Goal: Task Accomplishment & Management: Complete application form

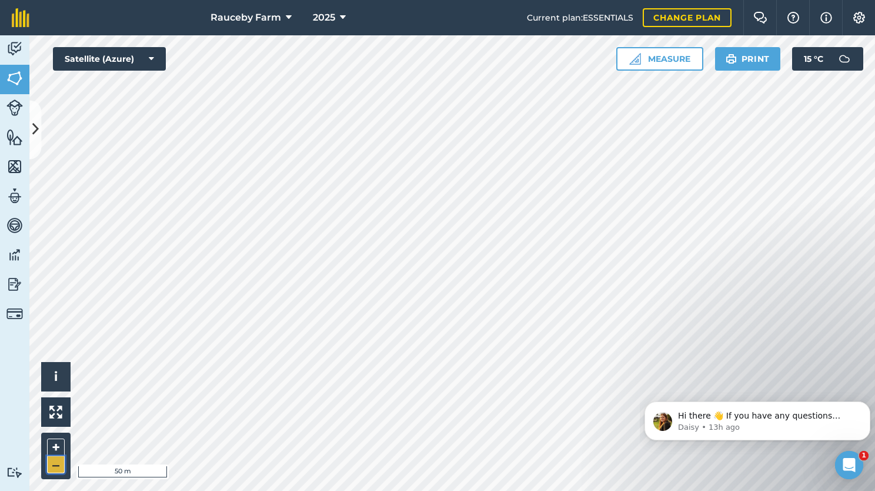
click at [62, 463] on button "–" at bounding box center [56, 464] width 18 height 17
drag, startPoint x: 62, startPoint y: 463, endPoint x: 51, endPoint y: 469, distance: 12.9
click at [51, 469] on button "–" at bounding box center [56, 464] width 18 height 17
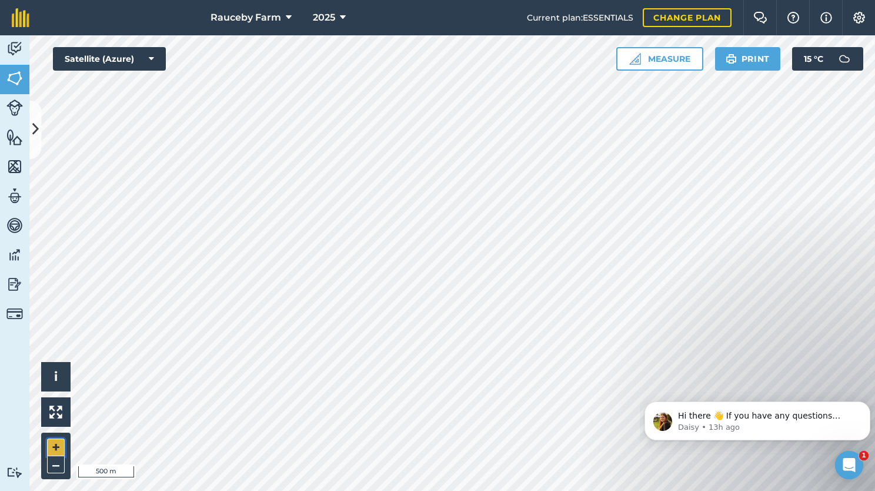
click at [55, 444] on button "+" at bounding box center [56, 447] width 18 height 18
click at [59, 461] on button "–" at bounding box center [56, 464] width 18 height 17
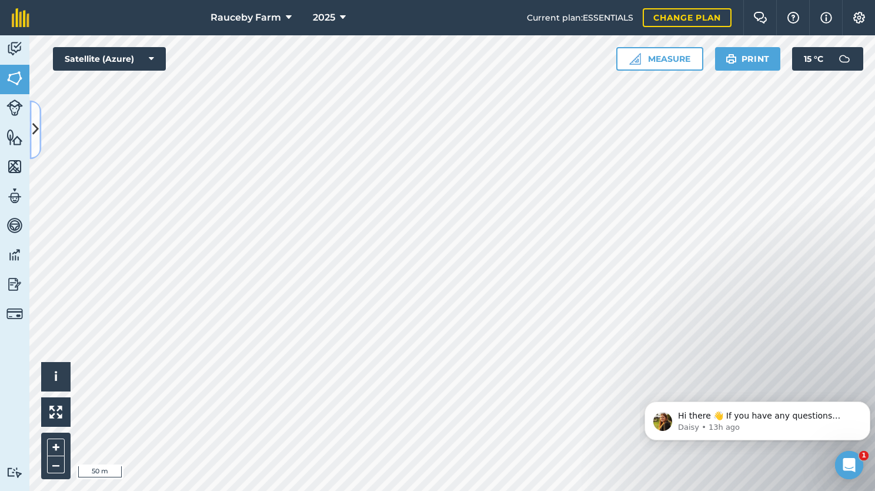
click at [35, 116] on button at bounding box center [35, 129] width 12 height 59
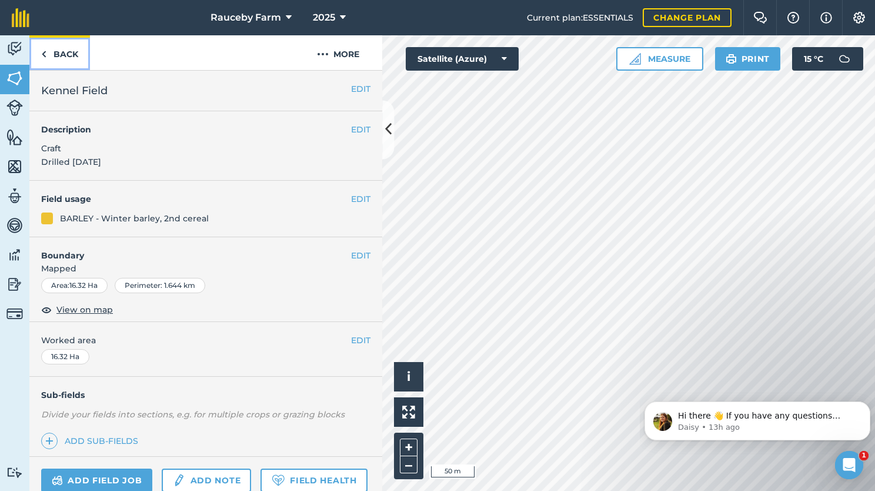
click at [44, 57] on img at bounding box center [43, 54] width 5 height 14
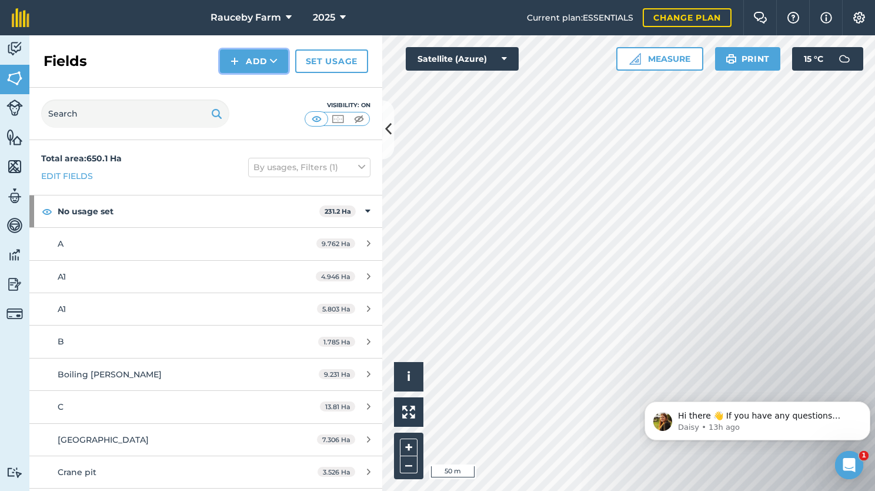
click at [232, 62] on img at bounding box center [235, 61] width 8 height 14
click at [271, 84] on link "Draw" at bounding box center [254, 88] width 65 height 26
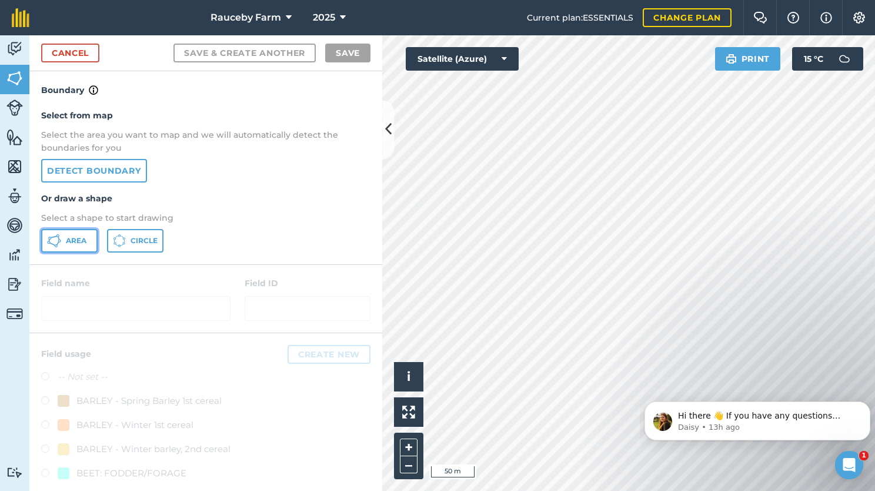
click at [85, 236] on span "Area" at bounding box center [76, 240] width 21 height 9
click at [462, 61] on button "Satellite (Azure)" at bounding box center [462, 59] width 113 height 24
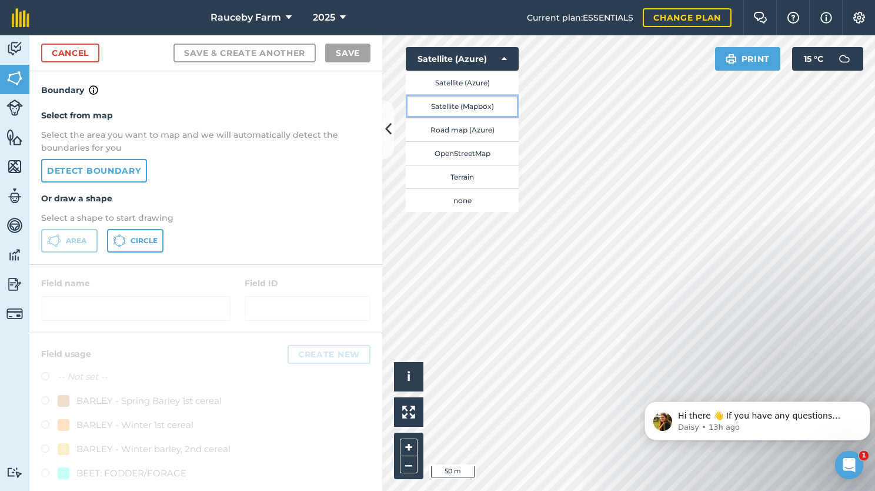
click at [462, 102] on button "Satellite (Mapbox)" at bounding box center [462, 106] width 113 height 24
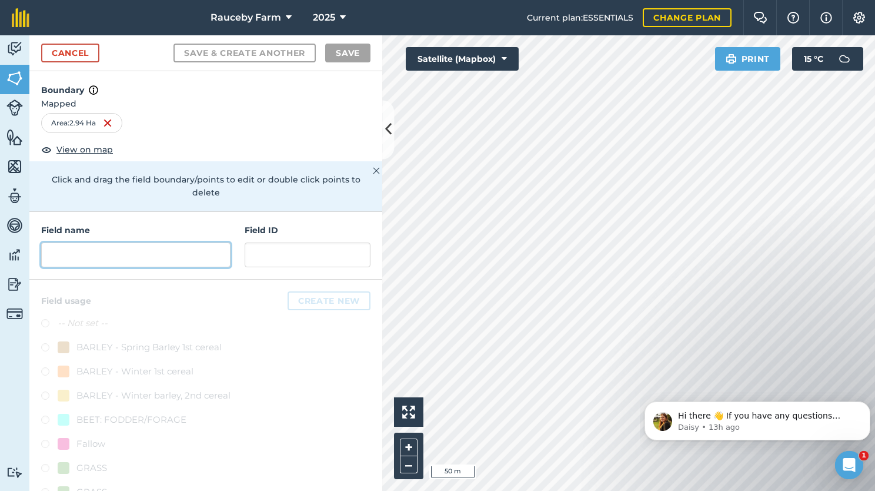
click at [141, 252] on input "text" at bounding box center [135, 254] width 189 height 25
type input "k"
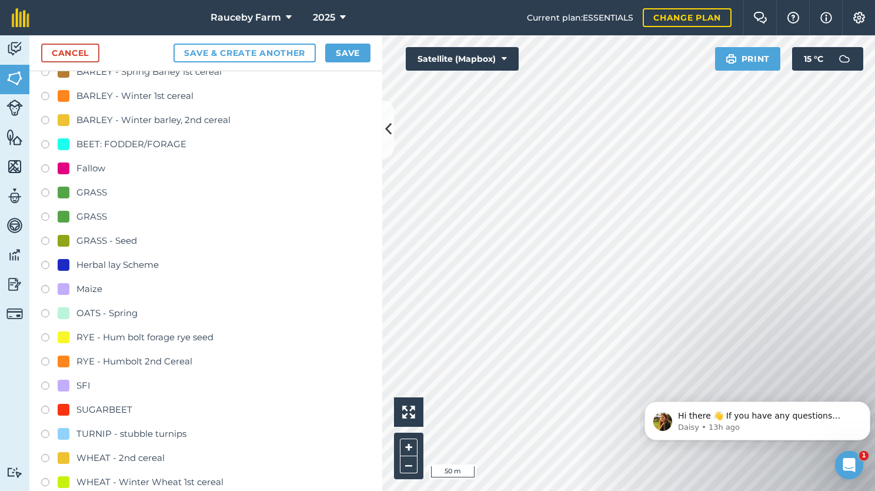
scroll to position [318, 0]
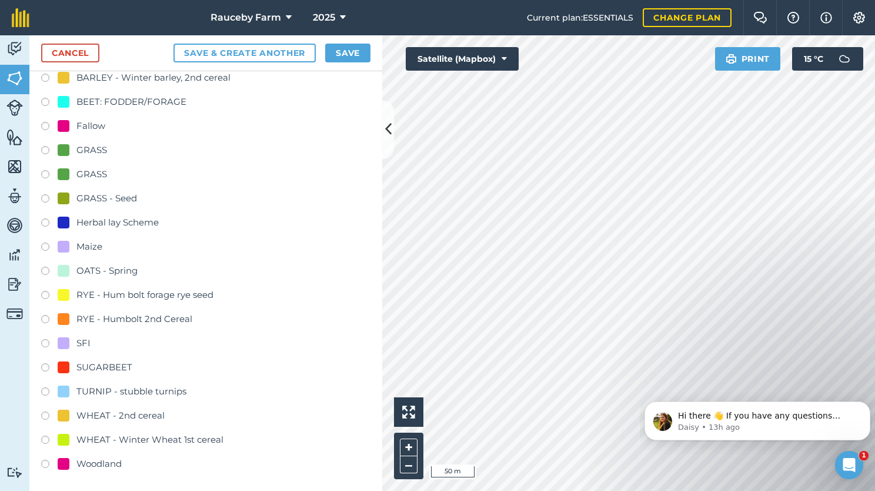
type input "Kennel SFI"
click at [75, 342] on div "SFI" at bounding box center [74, 343] width 33 height 14
radio input "true"
click at [346, 48] on button "Save" at bounding box center [347, 53] width 45 height 19
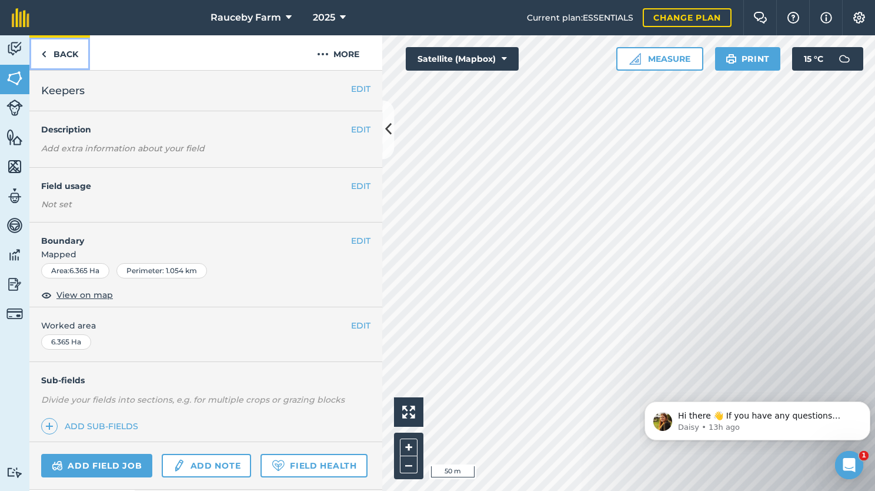
click at [59, 47] on link "Back" at bounding box center [59, 52] width 61 height 35
click at [61, 47] on link "Back" at bounding box center [59, 52] width 61 height 35
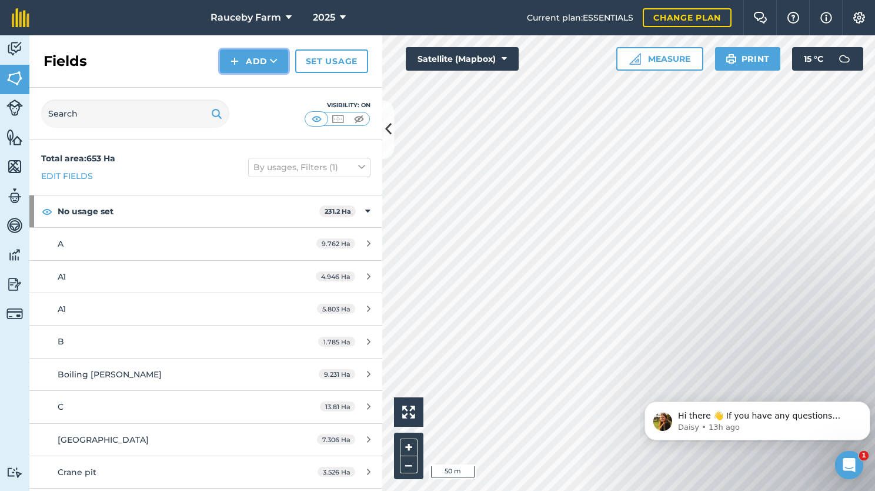
click at [272, 62] on icon at bounding box center [274, 61] width 8 height 12
click at [274, 88] on link "Draw" at bounding box center [254, 88] width 65 height 26
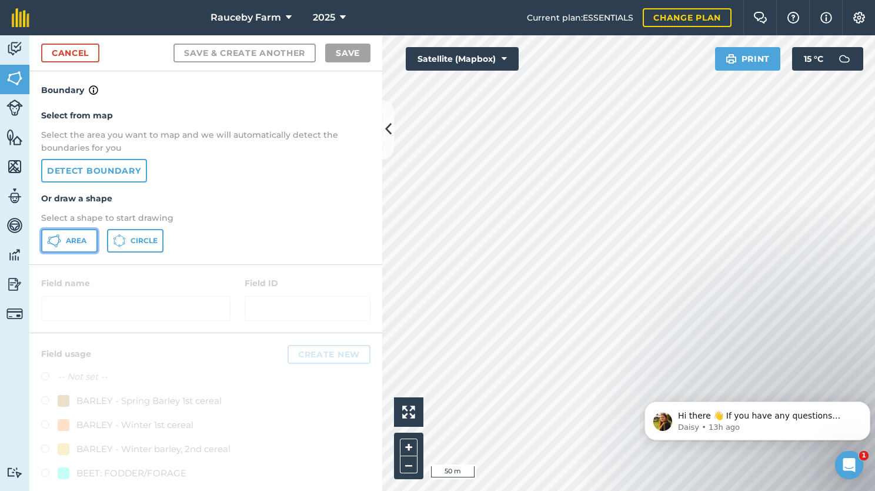
click at [84, 236] on span "Area" at bounding box center [76, 240] width 21 height 9
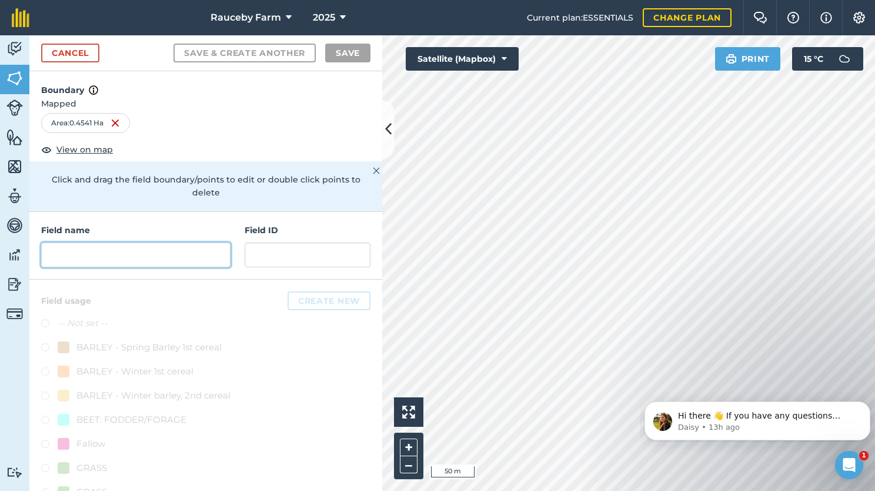
click at [198, 242] on input "text" at bounding box center [135, 254] width 189 height 25
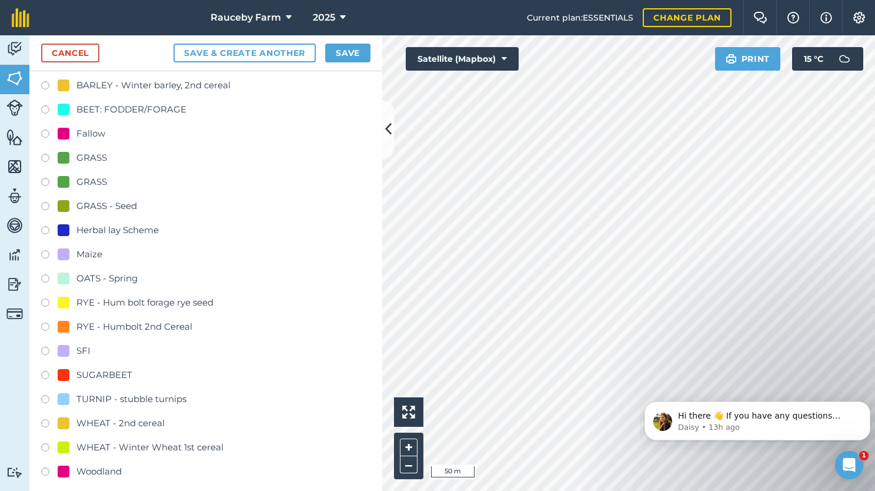
scroll to position [318, 0]
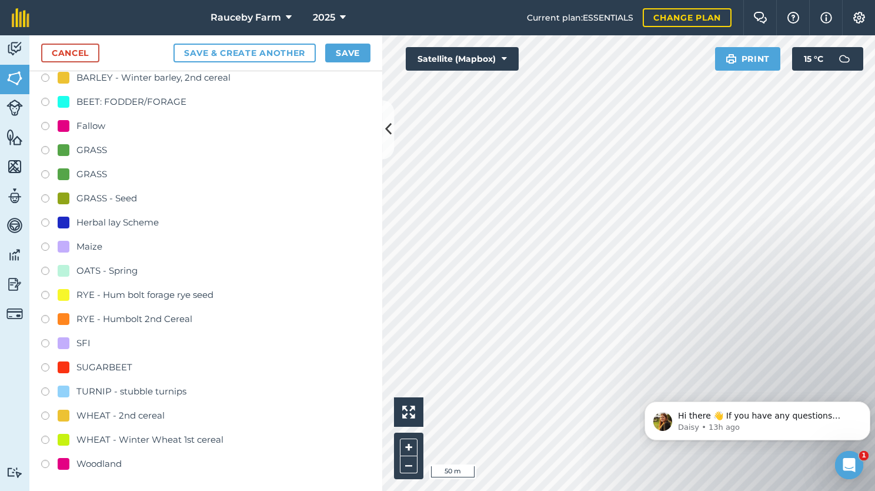
type input "Keepers SFI"
click at [78, 340] on div "SFI" at bounding box center [83, 343] width 14 height 14
radio input "true"
click at [349, 51] on button "Save" at bounding box center [347, 53] width 45 height 19
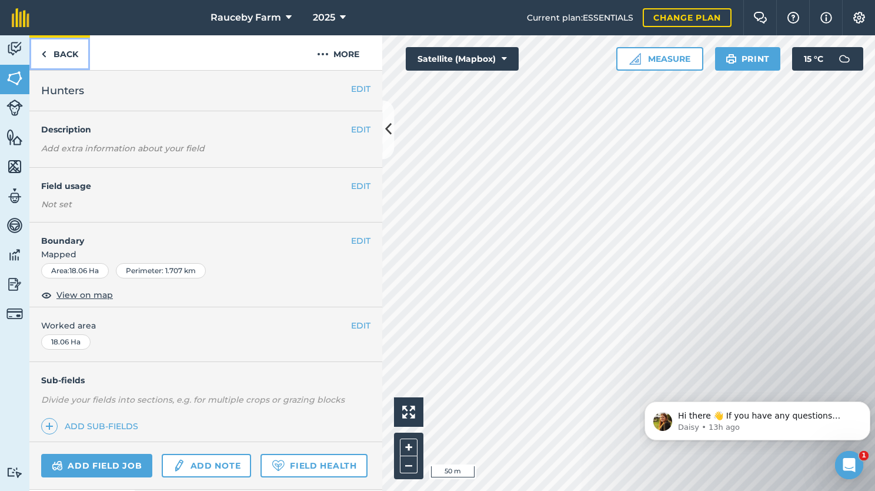
click at [55, 47] on link "Back" at bounding box center [59, 52] width 61 height 35
click at [56, 54] on link "Back" at bounding box center [59, 52] width 61 height 35
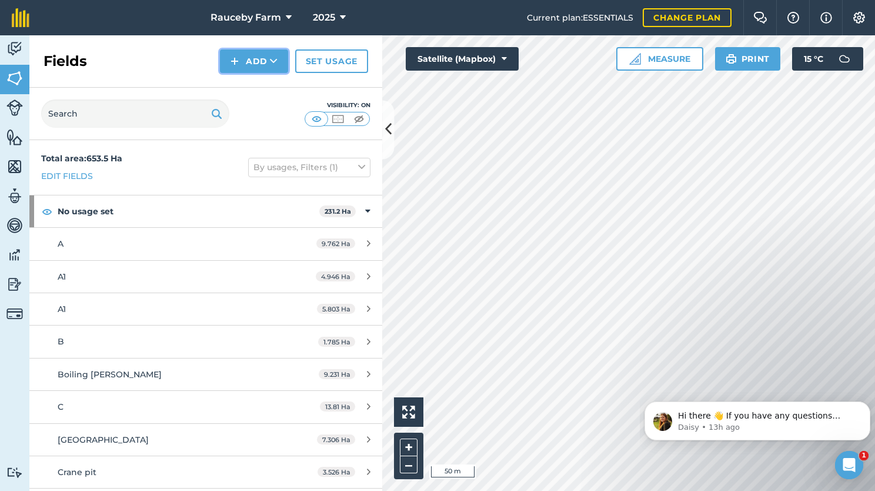
click at [278, 58] on icon at bounding box center [274, 61] width 8 height 12
click at [271, 88] on link "Draw" at bounding box center [254, 88] width 65 height 26
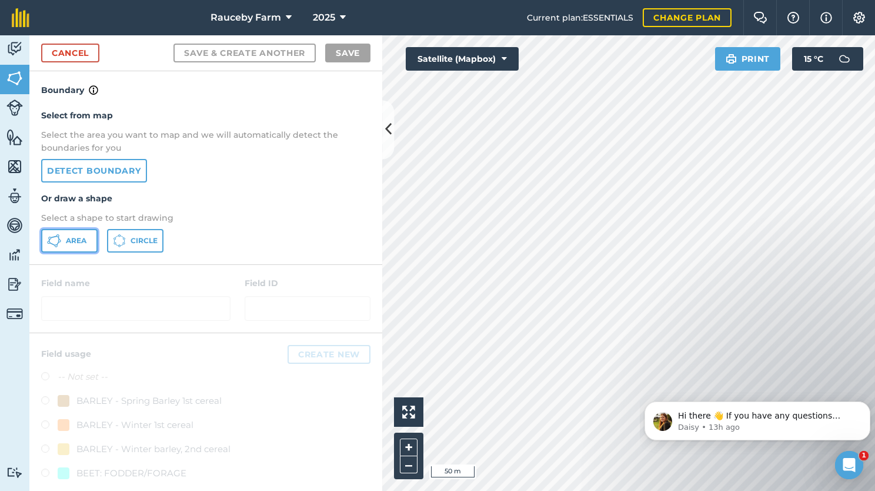
click at [77, 232] on button "Area" at bounding box center [69, 241] width 56 height 24
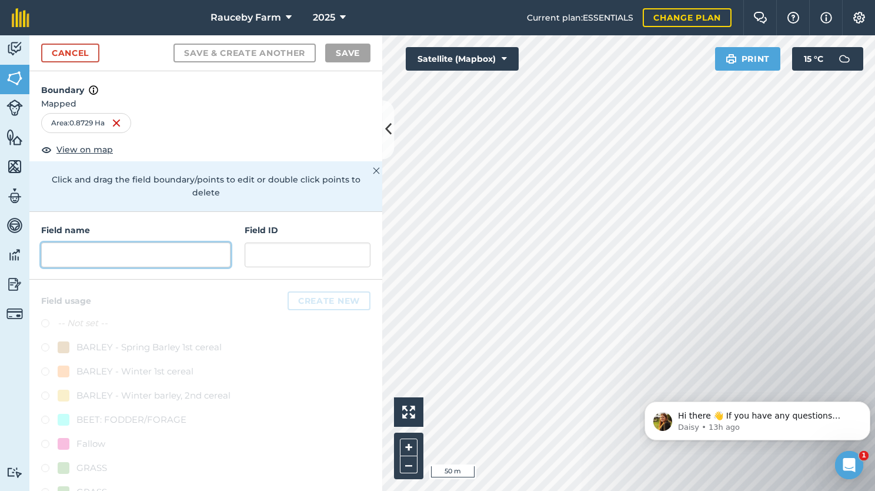
click at [174, 249] on input "text" at bounding box center [135, 254] width 189 height 25
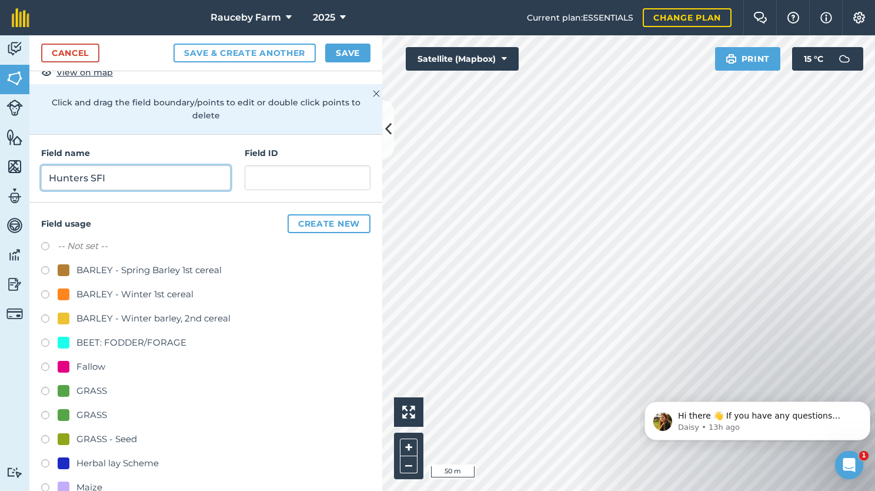
scroll to position [294, 0]
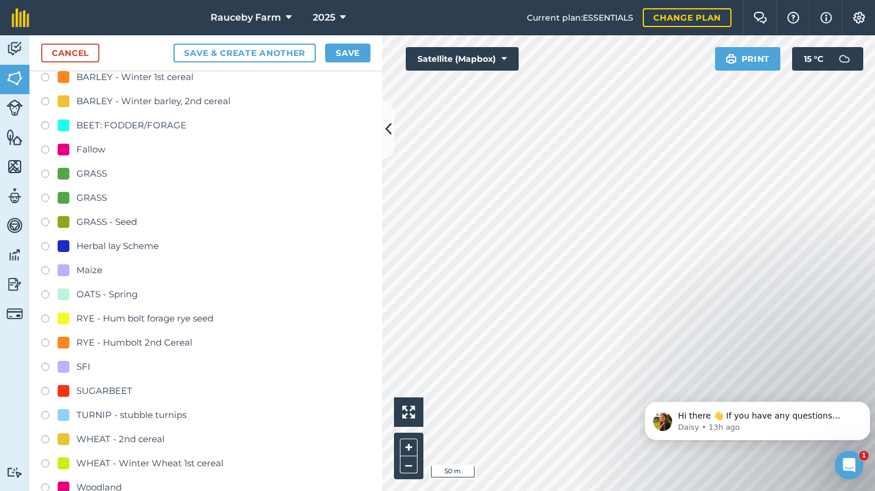
type input "Hunters SFI"
click at [76, 361] on div "SFI" at bounding box center [83, 366] width 14 height 14
radio input "true"
click at [348, 48] on button "Save" at bounding box center [347, 53] width 45 height 19
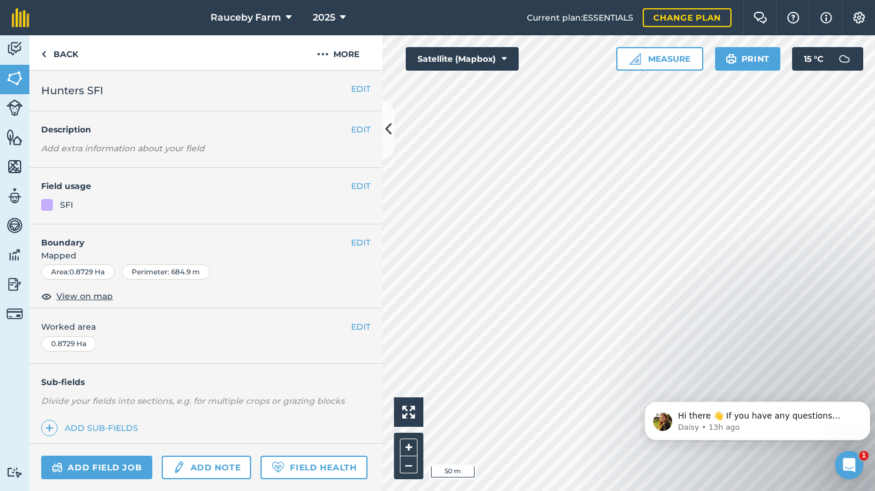
click at [871, 490] on html "Rauceby Farm 2025 Current plan : ESSENTIALS Change plan Farm Chat Help Info Set…" at bounding box center [437, 245] width 875 height 491
click at [73, 58] on link "Back" at bounding box center [59, 52] width 61 height 35
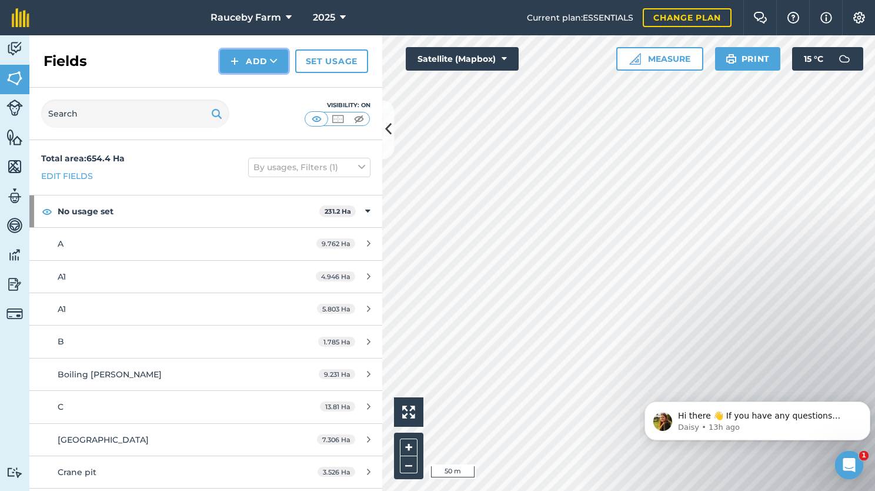
click at [261, 67] on button "Add" at bounding box center [254, 61] width 68 height 24
click at [264, 87] on link "Draw" at bounding box center [254, 88] width 65 height 26
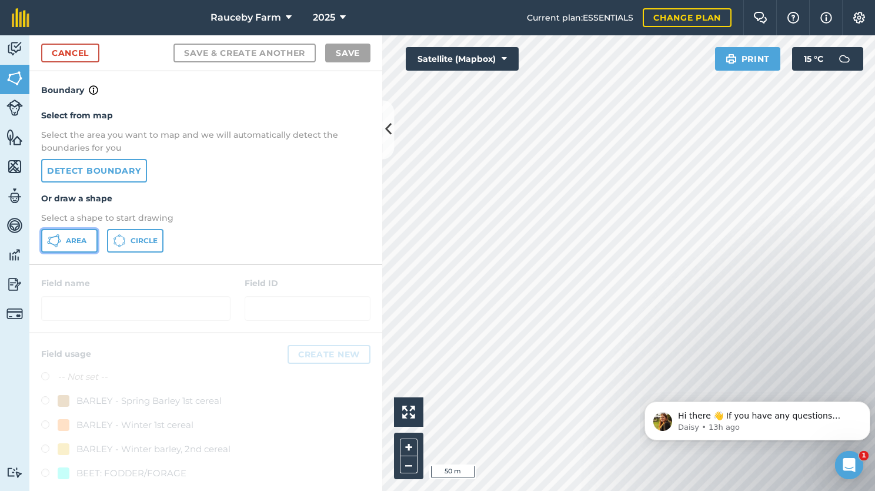
click at [75, 238] on span "Area" at bounding box center [76, 240] width 21 height 9
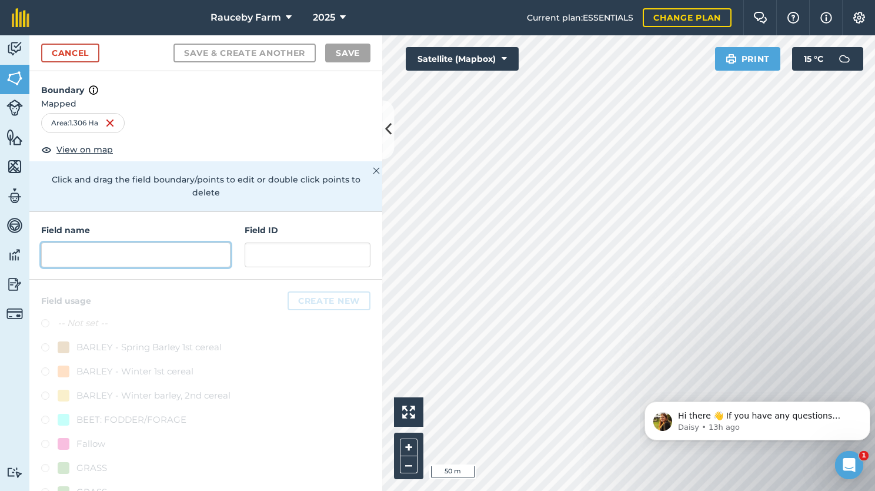
click at [90, 255] on input "text" at bounding box center [135, 254] width 189 height 25
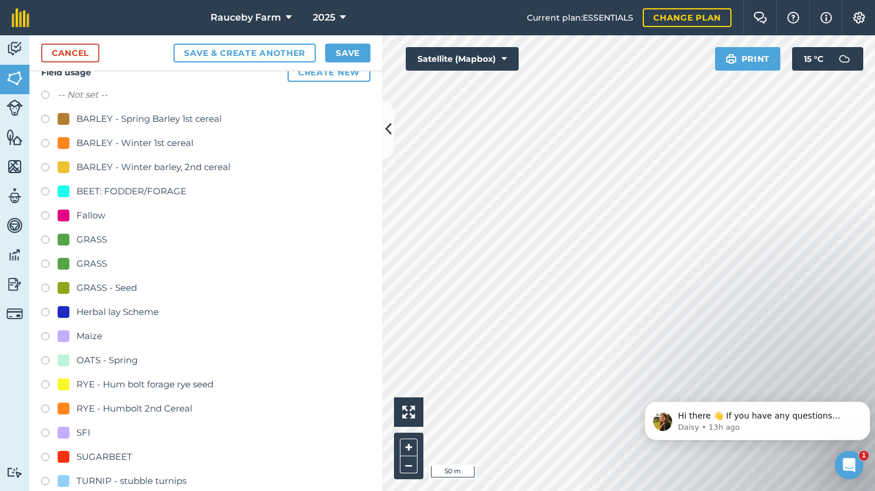
scroll to position [294, 0]
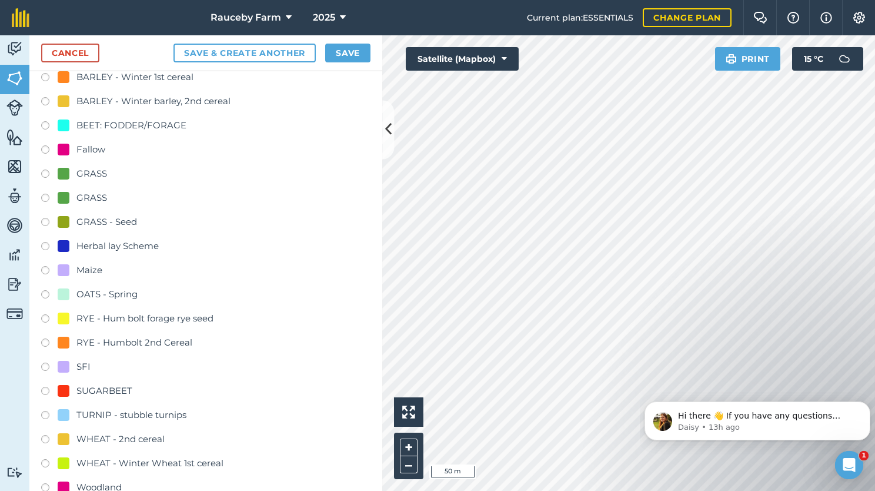
type input "SFI"
drag, startPoint x: 76, startPoint y: 361, endPoint x: 152, endPoint y: 302, distance: 95.6
click at [76, 361] on div "SFI" at bounding box center [83, 366] width 14 height 14
radio input "true"
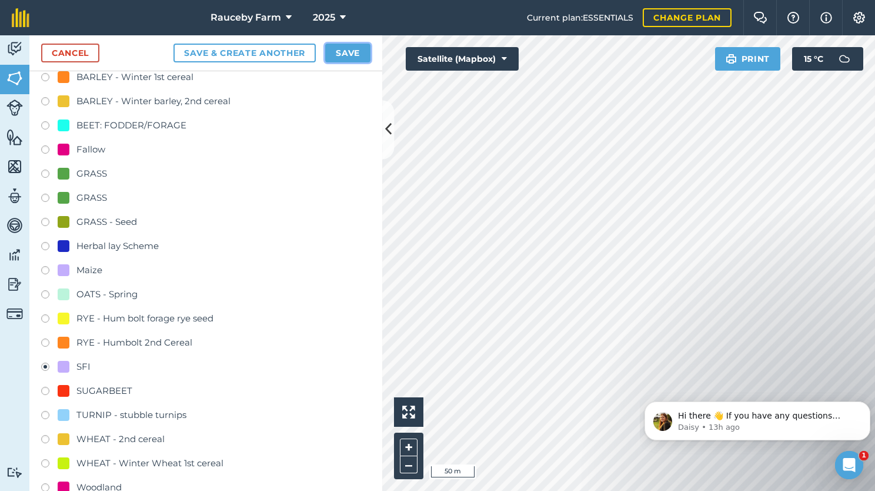
click at [348, 55] on button "Save" at bounding box center [347, 53] width 45 height 19
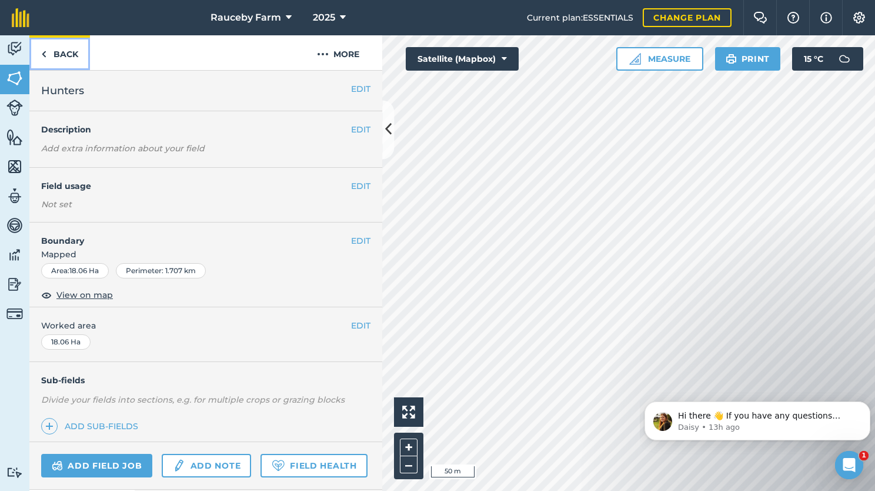
drag, startPoint x: 52, startPoint y: 46, endPoint x: 64, endPoint y: 63, distance: 20.2
click at [52, 46] on link "Back" at bounding box center [59, 52] width 61 height 35
click at [70, 55] on link "Back" at bounding box center [59, 52] width 61 height 35
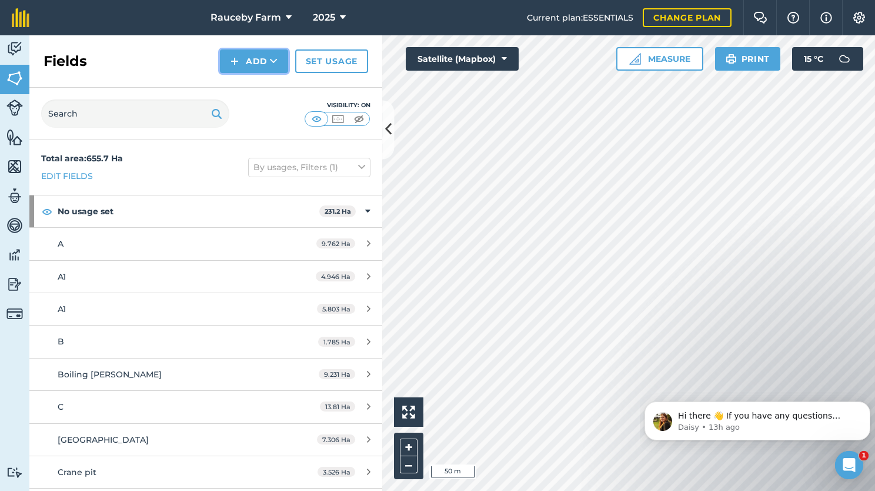
click at [247, 65] on button "Add" at bounding box center [254, 61] width 68 height 24
click at [246, 81] on link "Draw" at bounding box center [254, 88] width 65 height 26
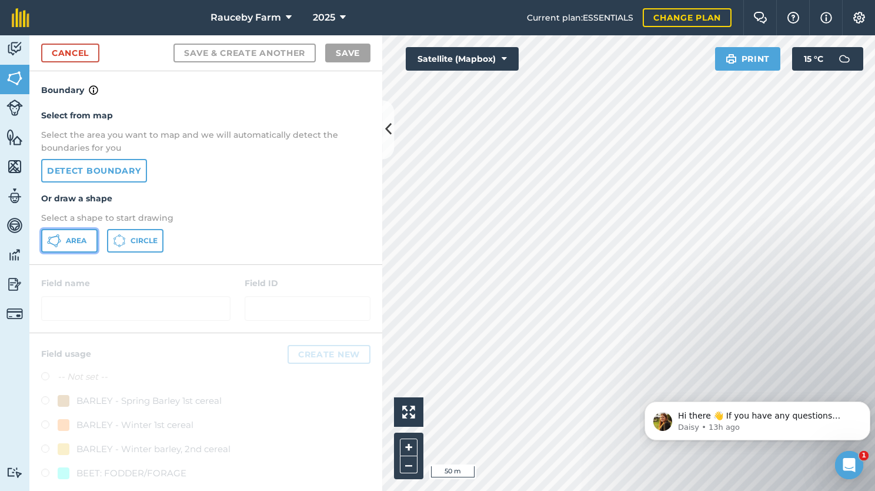
click at [85, 236] on span "Area" at bounding box center [76, 240] width 21 height 9
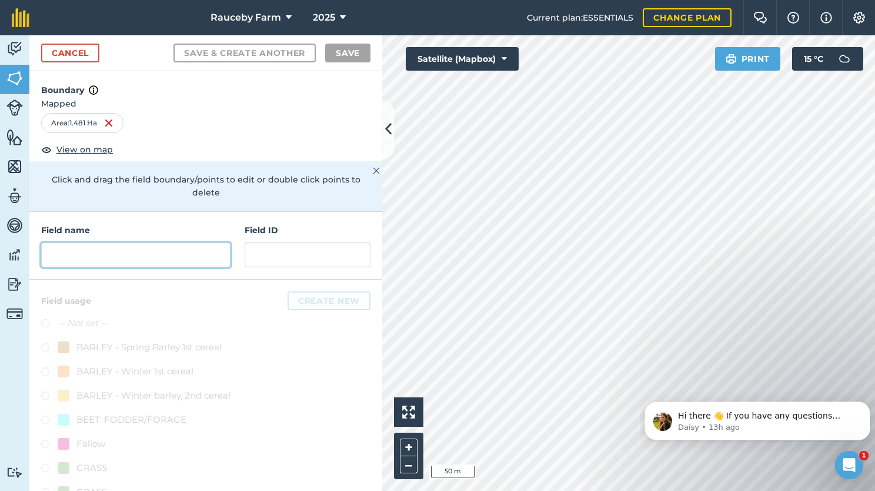
click at [196, 250] on input "text" at bounding box center [135, 254] width 189 height 25
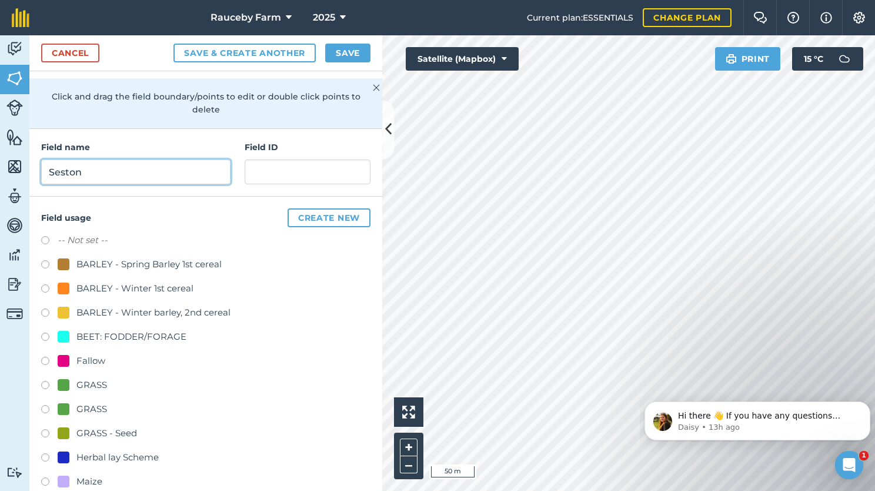
scroll to position [318, 0]
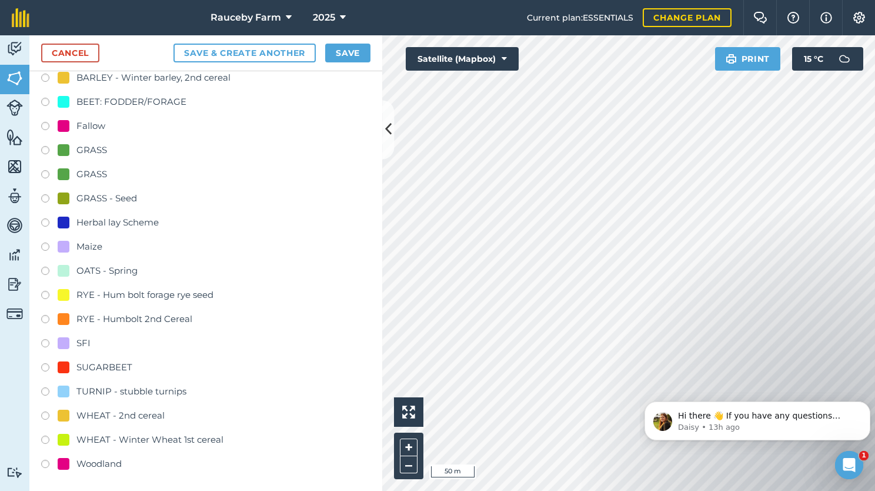
type input "Seston"
click at [89, 465] on div "Woodland" at bounding box center [98, 463] width 45 height 14
radio input "true"
click at [351, 47] on button "Save" at bounding box center [347, 53] width 45 height 19
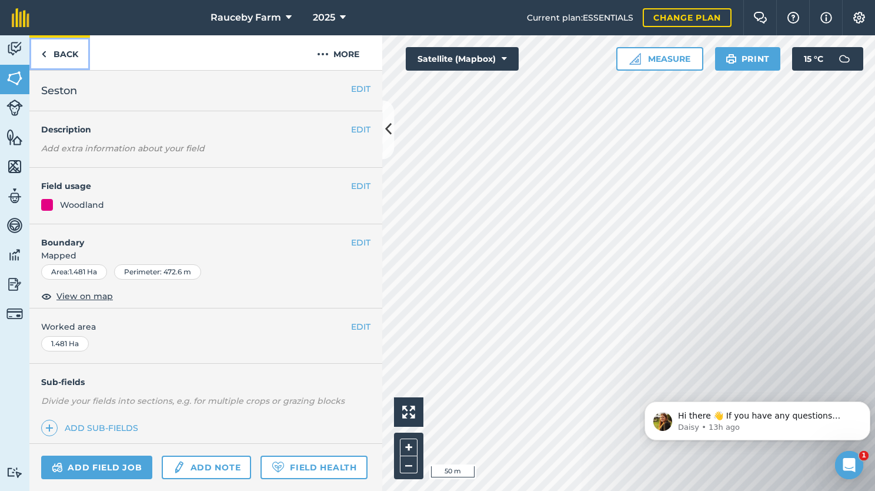
click at [65, 56] on link "Back" at bounding box center [59, 52] width 61 height 35
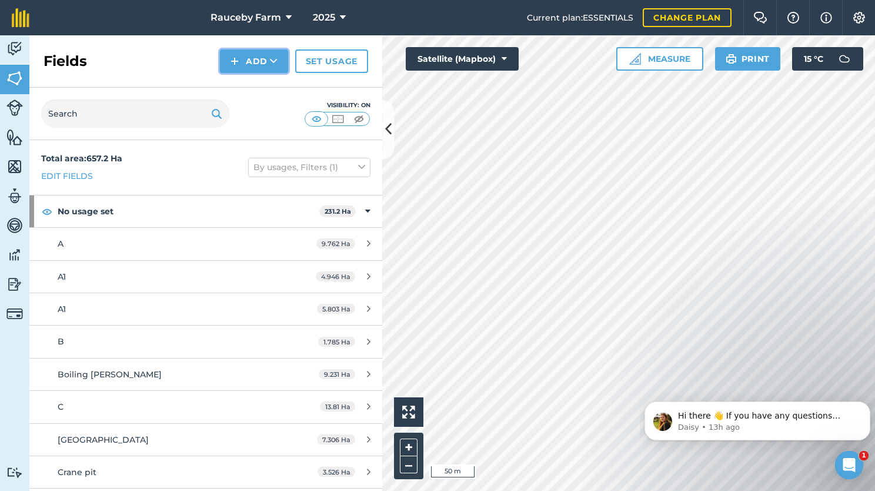
drag, startPoint x: 262, startPoint y: 52, endPoint x: 271, endPoint y: 72, distance: 22.1
click at [262, 52] on button "Add" at bounding box center [254, 61] width 68 height 24
click at [262, 82] on link "Draw" at bounding box center [254, 88] width 65 height 26
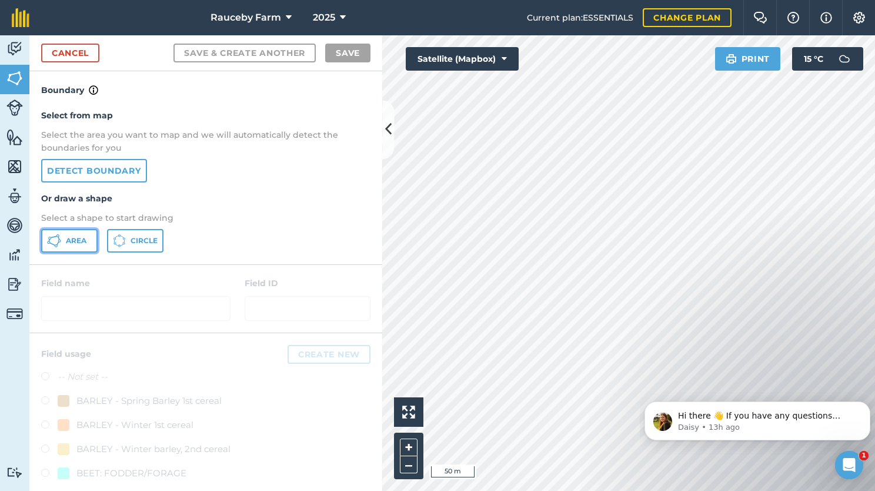
click at [85, 233] on button "Area" at bounding box center [69, 241] width 56 height 24
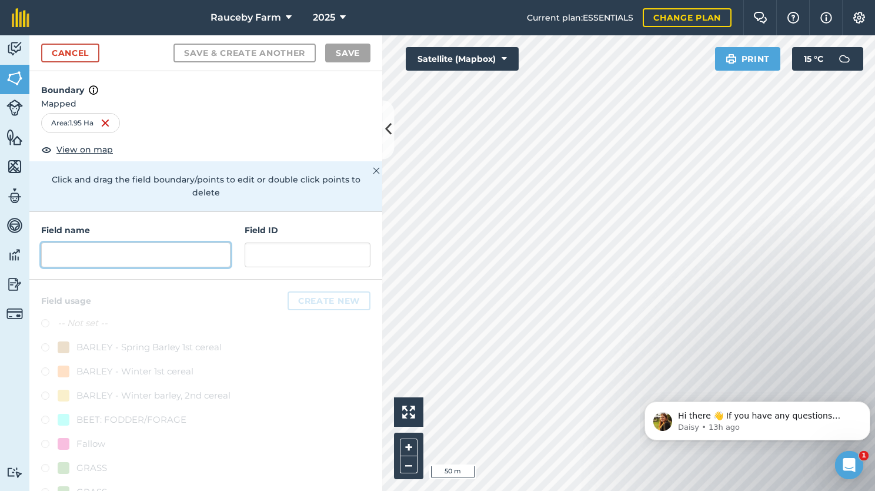
click at [141, 249] on input "text" at bounding box center [135, 254] width 189 height 25
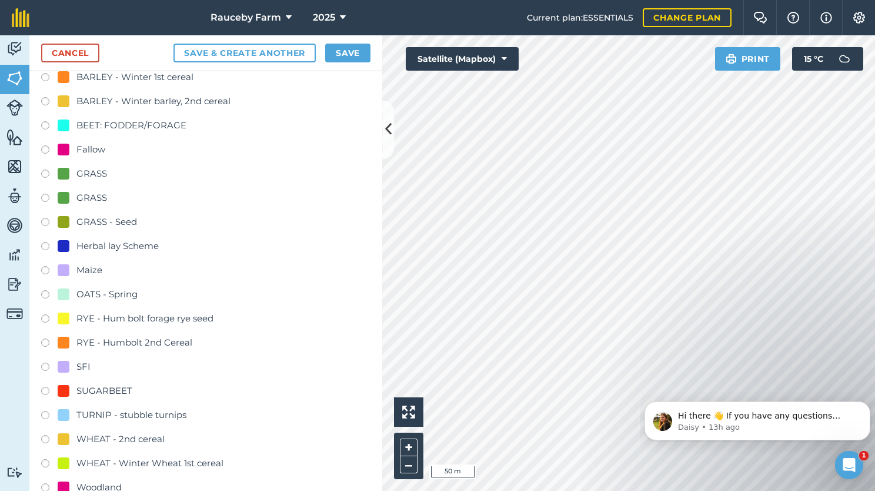
scroll to position [318, 0]
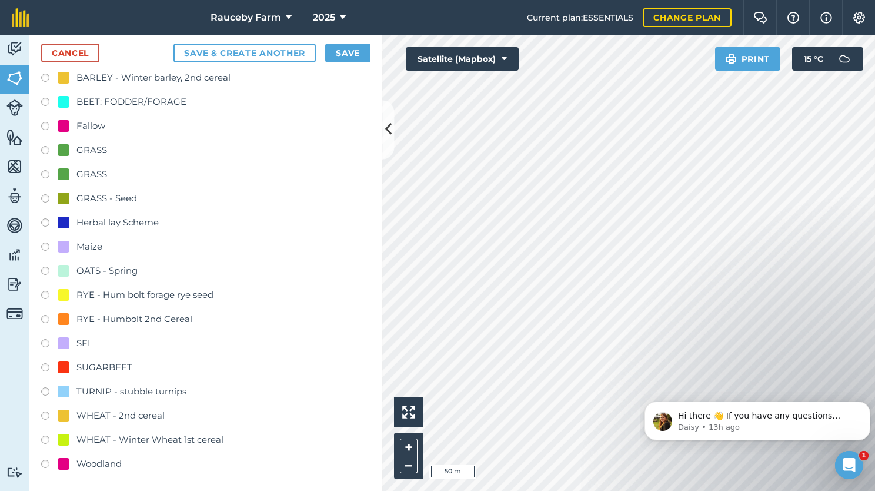
type input "Seston"
click at [113, 465] on div "Woodland" at bounding box center [98, 463] width 45 height 14
radio input "true"
click at [358, 48] on button "Save" at bounding box center [347, 53] width 45 height 19
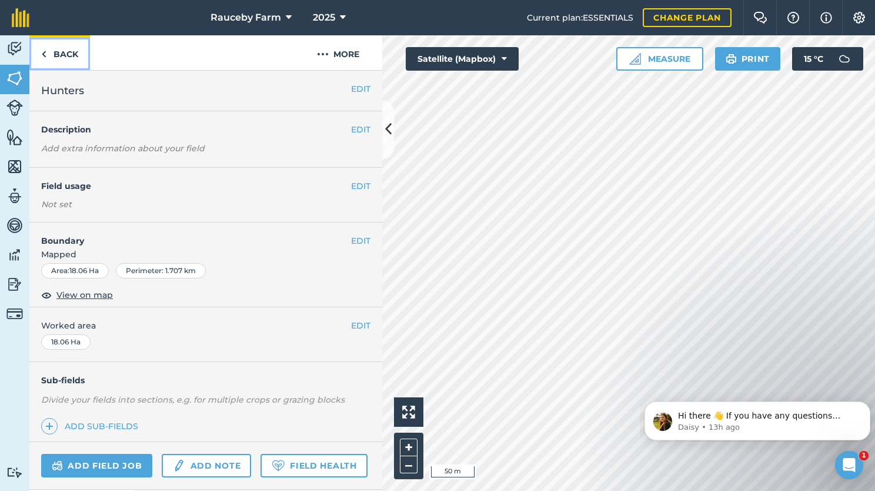
click at [76, 50] on link "Back" at bounding box center [59, 52] width 61 height 35
click at [76, 55] on link "Back" at bounding box center [59, 52] width 61 height 35
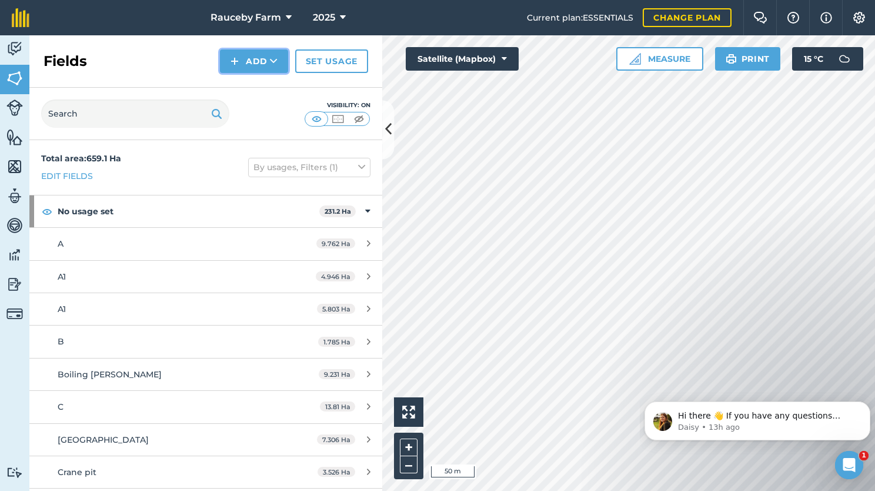
click at [271, 65] on icon at bounding box center [274, 61] width 8 height 12
click at [262, 92] on link "Draw" at bounding box center [254, 88] width 65 height 26
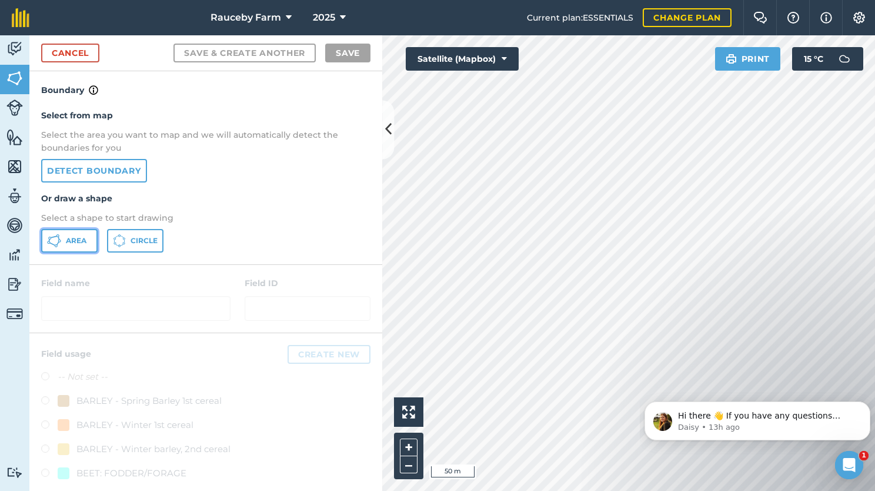
click at [85, 242] on span "Area" at bounding box center [76, 240] width 21 height 9
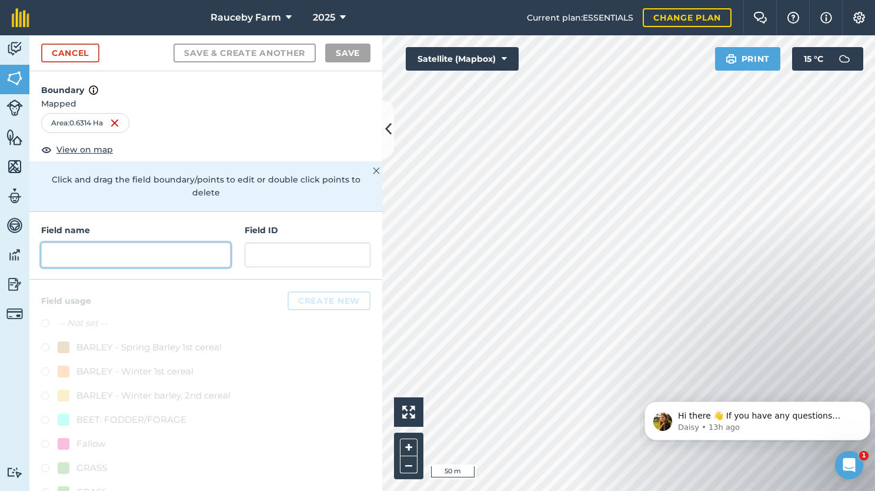
click at [88, 246] on input "text" at bounding box center [135, 254] width 189 height 25
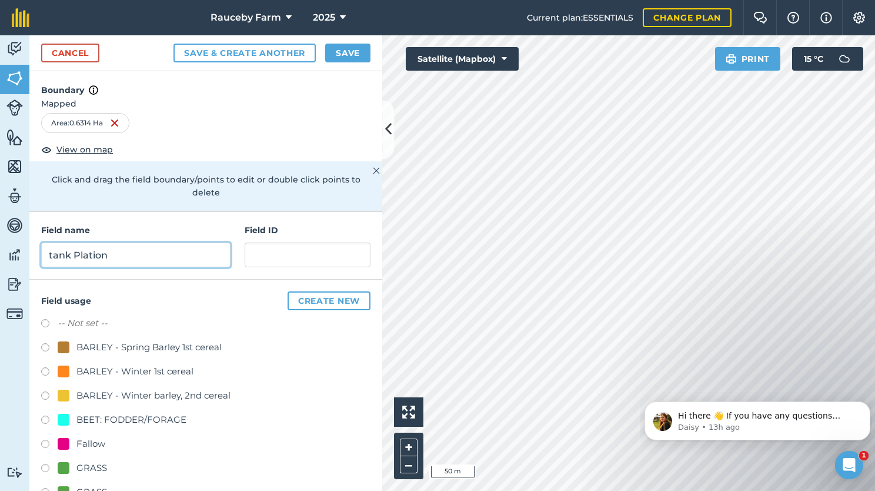
click at [51, 248] on input "tank Plation" at bounding box center [135, 254] width 189 height 25
click at [88, 251] on input "Tank Plation" at bounding box center [135, 254] width 189 height 25
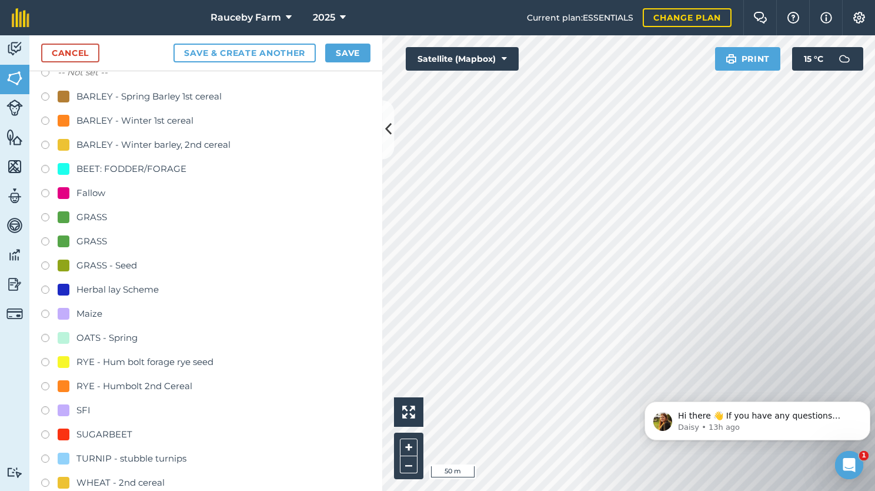
scroll to position [318, 0]
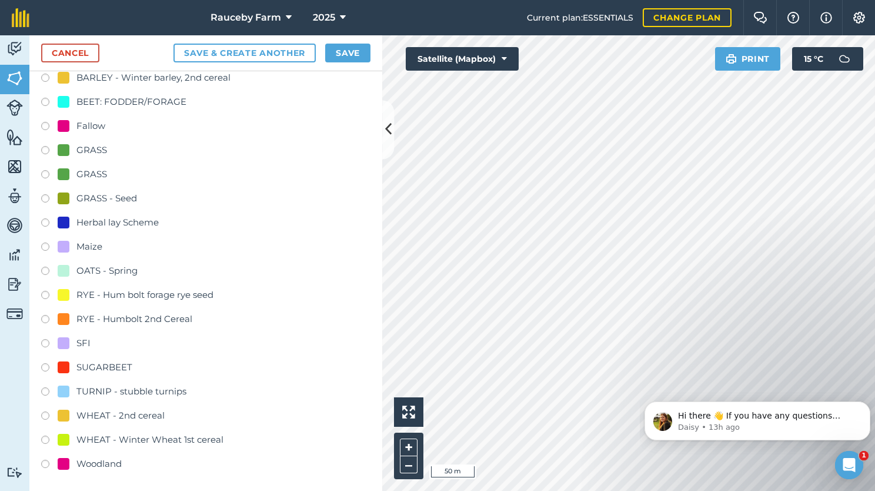
type input "Tank Plantation"
click at [121, 464] on div "Woodland" at bounding box center [98, 463] width 45 height 14
radio input "true"
click at [355, 49] on button "Save" at bounding box center [347, 53] width 45 height 19
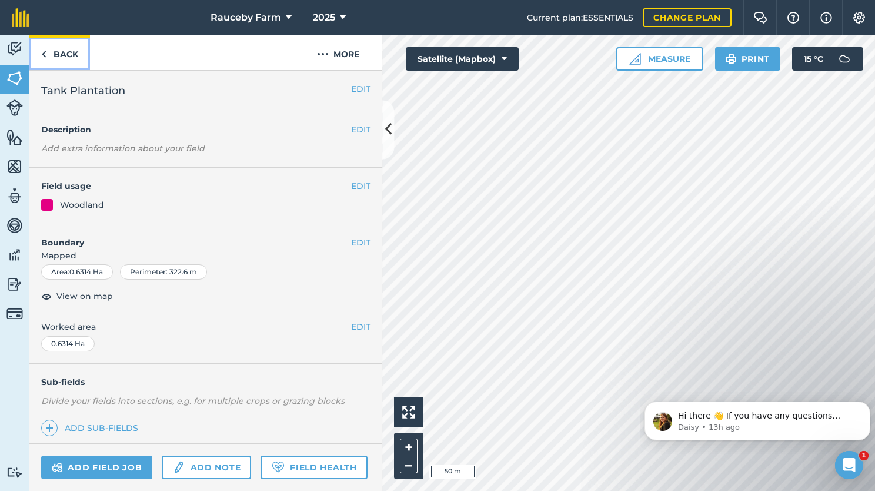
click at [62, 52] on link "Back" at bounding box center [59, 52] width 61 height 35
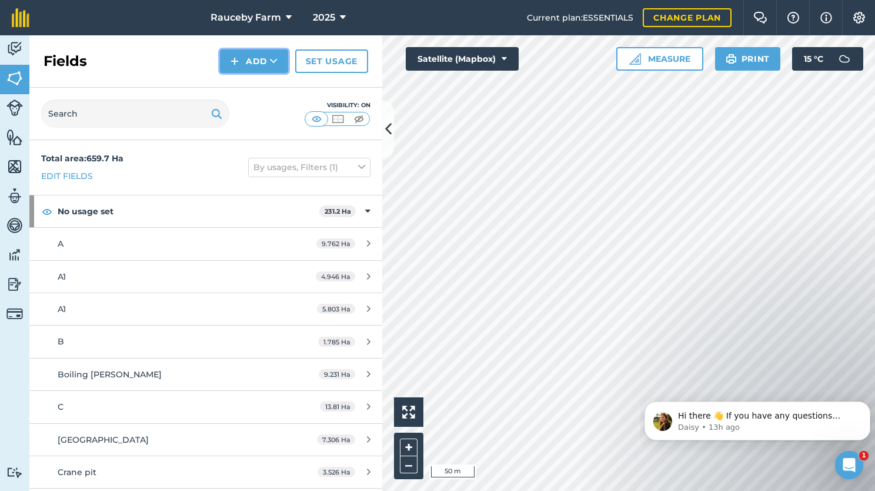
click at [252, 62] on button "Add" at bounding box center [254, 61] width 68 height 24
click at [252, 84] on link "Draw" at bounding box center [254, 88] width 65 height 26
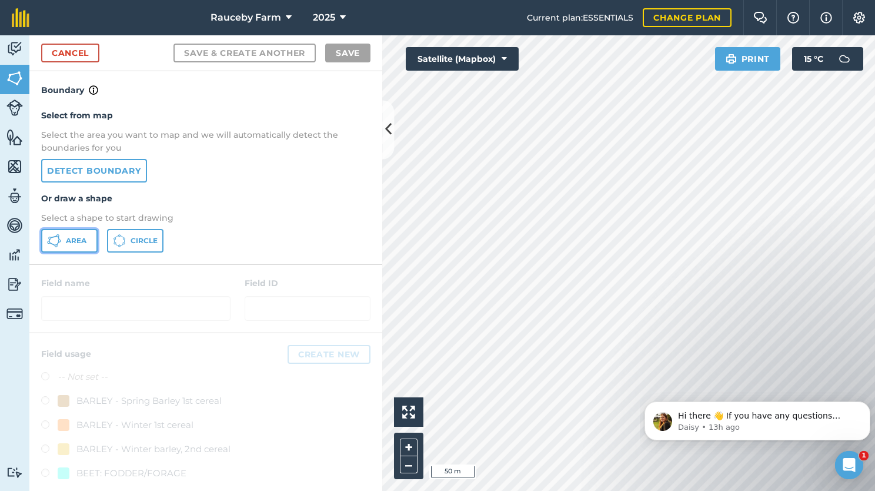
click at [81, 248] on button "Area" at bounding box center [69, 241] width 56 height 24
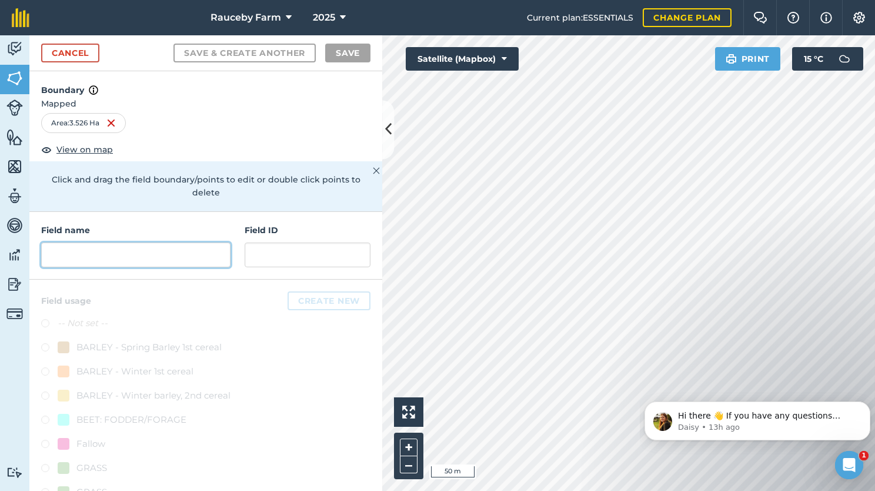
click at [202, 255] on input "text" at bounding box center [135, 254] width 189 height 25
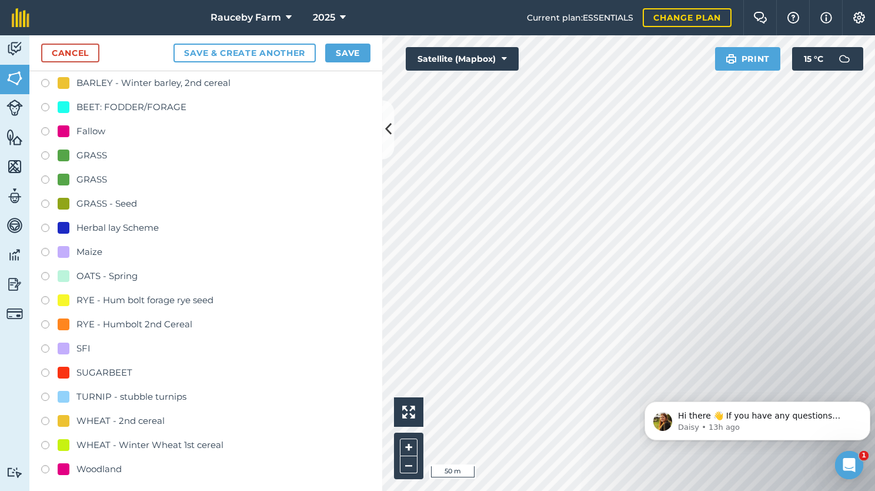
scroll to position [318, 0]
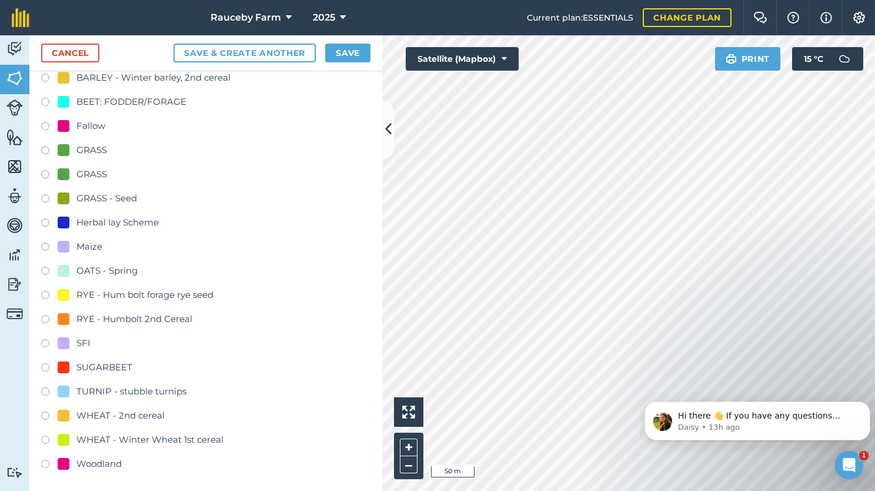
type input "Keepers Belt"
click at [112, 465] on div "Woodland" at bounding box center [98, 463] width 45 height 14
radio input "true"
click at [353, 52] on button "Save" at bounding box center [347, 53] width 45 height 19
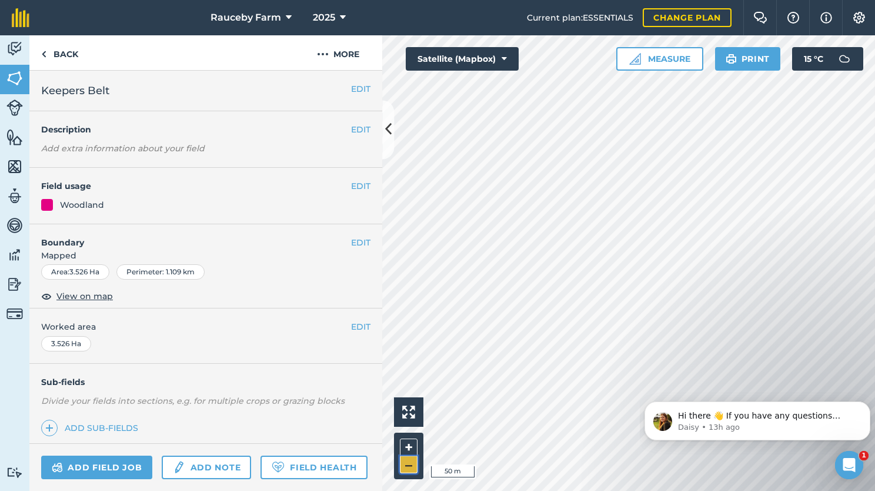
click at [400, 465] on button "–" at bounding box center [409, 464] width 18 height 17
click at [402, 444] on button "+" at bounding box center [409, 447] width 18 height 18
click at [69, 51] on link "Back" at bounding box center [59, 52] width 61 height 35
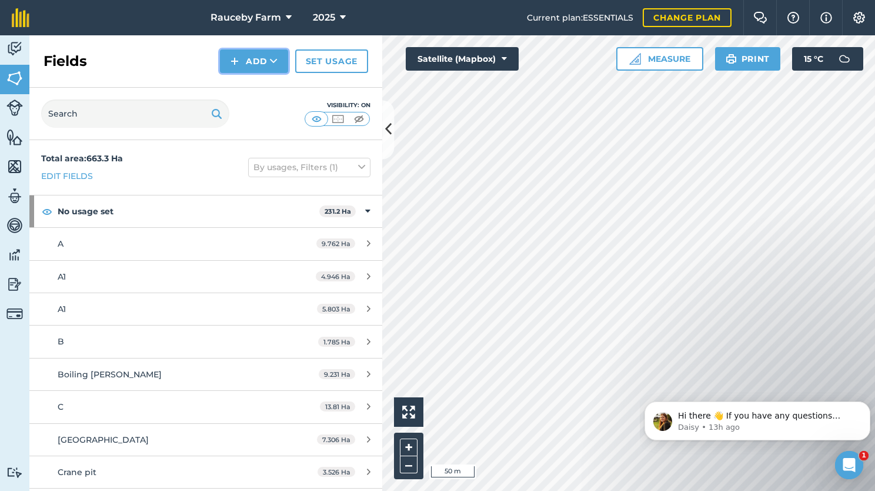
click at [268, 65] on button "Add" at bounding box center [254, 61] width 68 height 24
click at [274, 88] on link "Draw" at bounding box center [254, 88] width 65 height 26
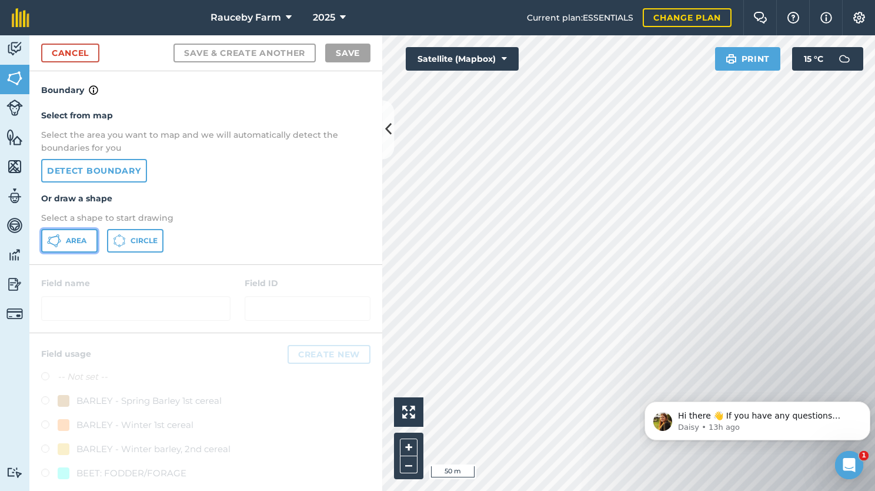
click at [58, 244] on icon at bounding box center [54, 241] width 14 height 14
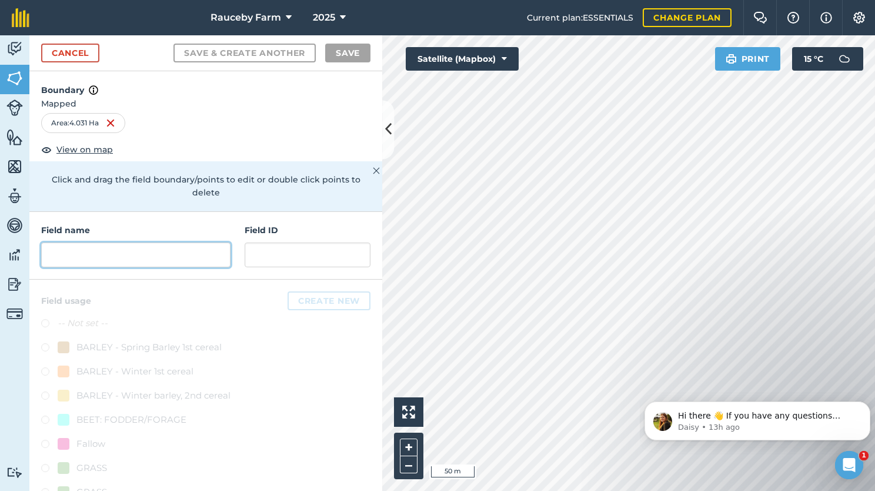
click at [174, 257] on input "text" at bounding box center [135, 254] width 189 height 25
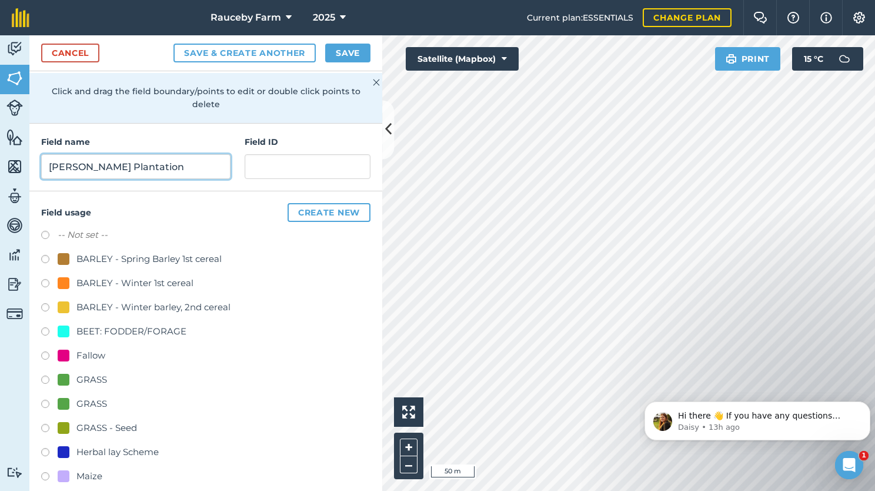
scroll to position [318, 0]
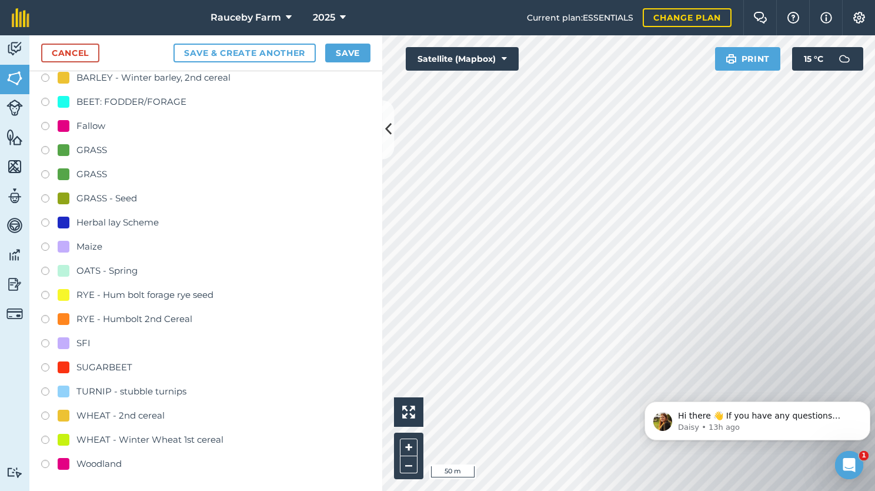
type input "[PERSON_NAME] Plantation"
click at [101, 458] on div "Woodland" at bounding box center [98, 463] width 45 height 14
radio input "true"
click at [363, 48] on button "Save" at bounding box center [347, 53] width 45 height 19
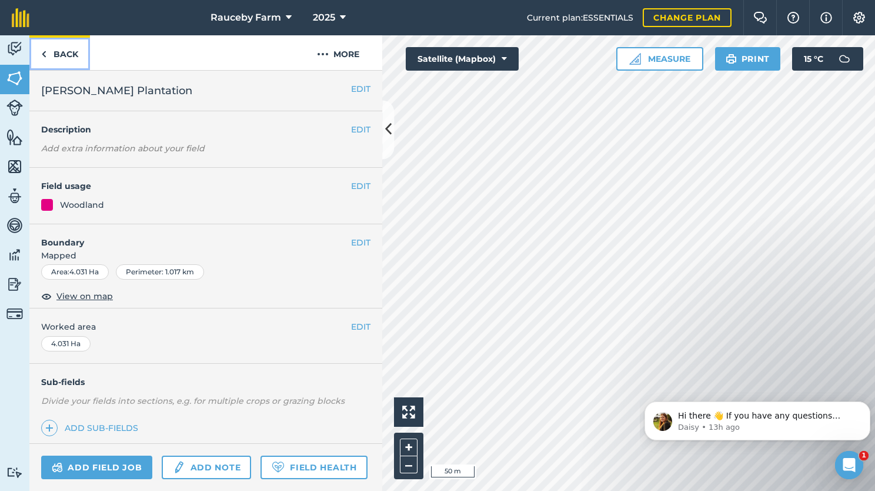
click at [68, 56] on link "Back" at bounding box center [59, 52] width 61 height 35
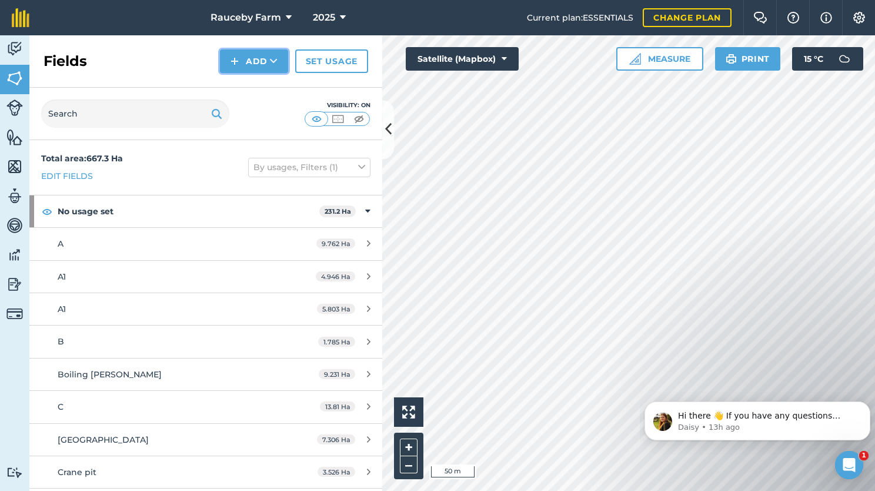
drag, startPoint x: 264, startPoint y: 62, endPoint x: 254, endPoint y: 66, distance: 11.1
click at [262, 62] on button "Add" at bounding box center [254, 61] width 68 height 24
click at [248, 88] on link "Draw" at bounding box center [254, 88] width 65 height 26
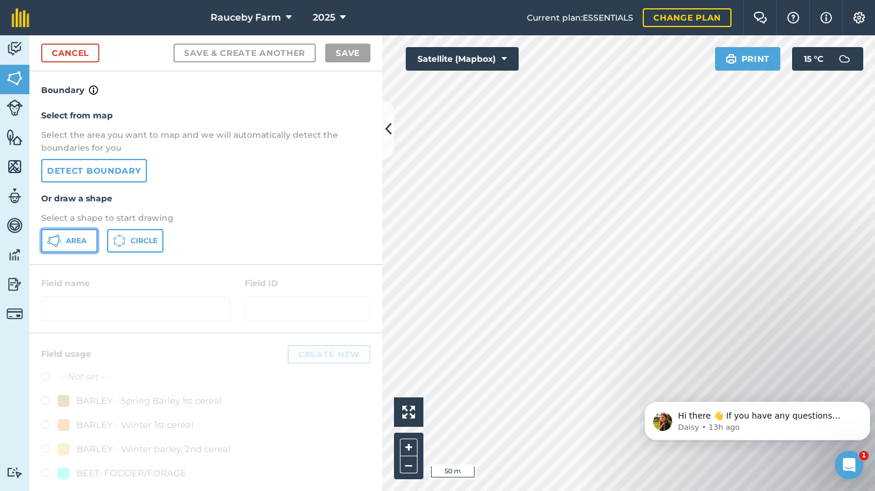
click at [76, 238] on span "Area" at bounding box center [76, 240] width 21 height 9
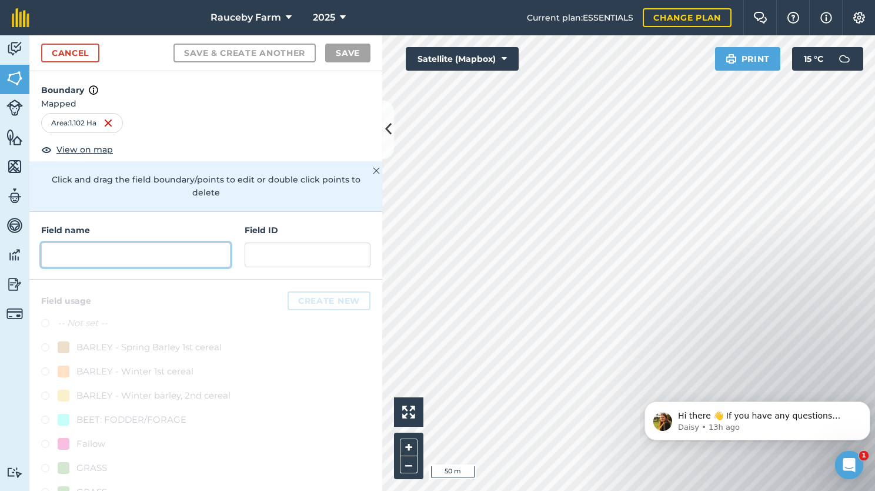
click at [160, 251] on input "text" at bounding box center [135, 254] width 189 height 25
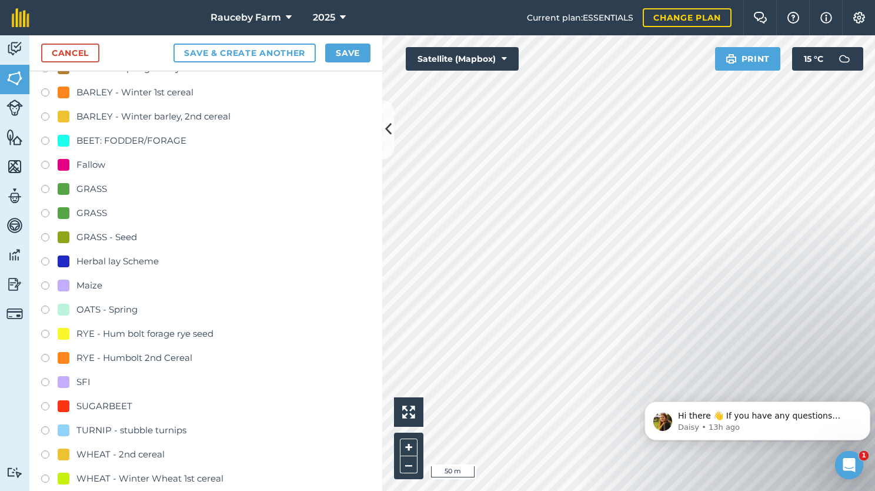
scroll to position [318, 0]
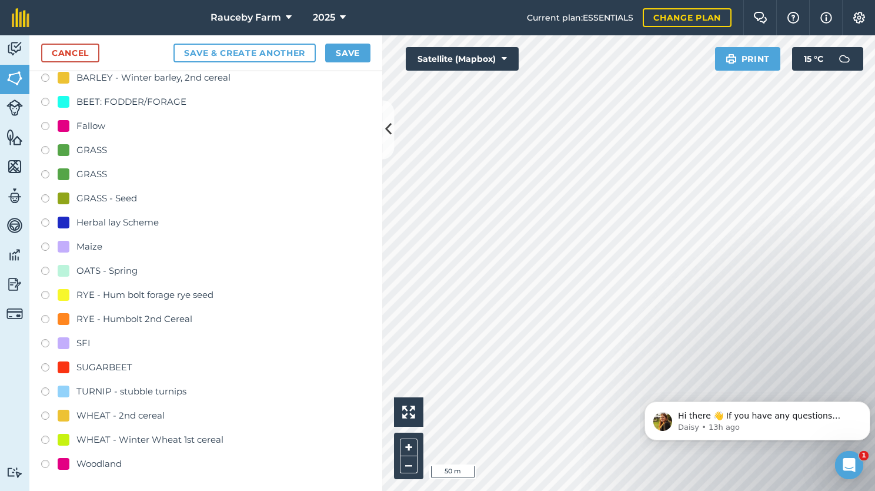
type input "SFI"
click at [72, 342] on div "SFI" at bounding box center [74, 343] width 33 height 14
radio input "true"
click at [360, 55] on button "Save" at bounding box center [347, 53] width 45 height 19
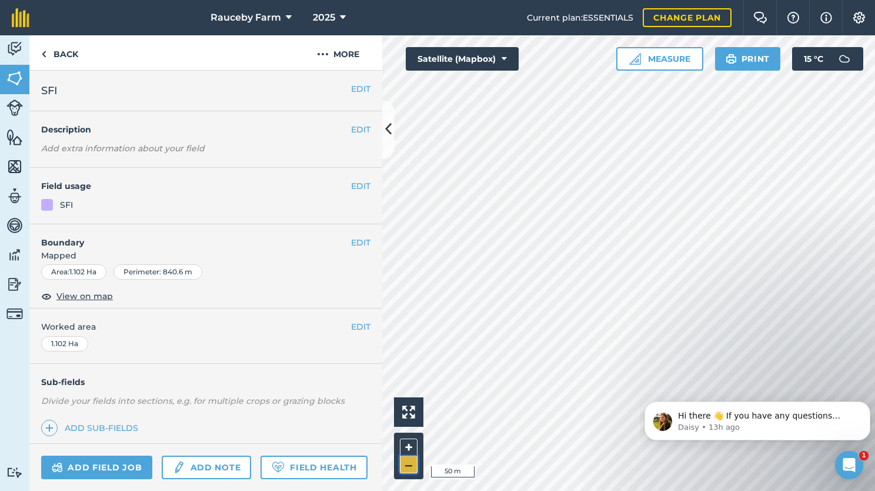
click at [403, 462] on button "–" at bounding box center [409, 464] width 18 height 17
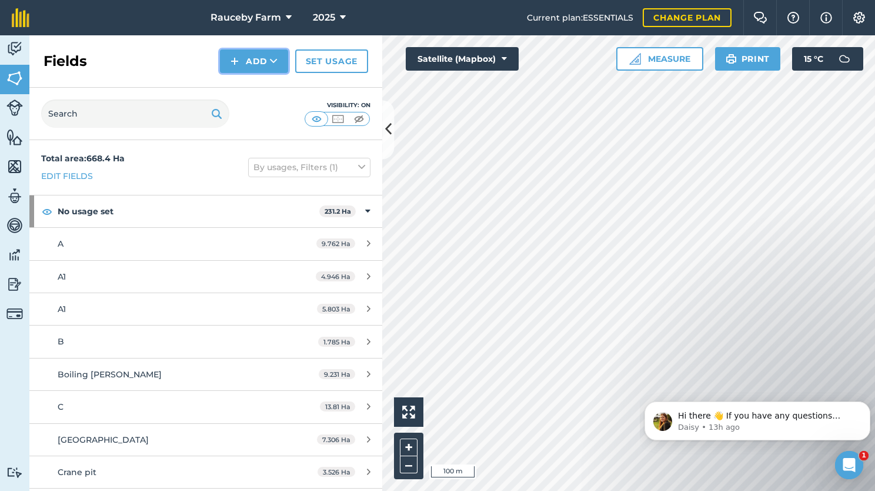
click at [259, 59] on button "Add" at bounding box center [254, 61] width 68 height 24
click at [258, 86] on link "Draw" at bounding box center [254, 88] width 65 height 26
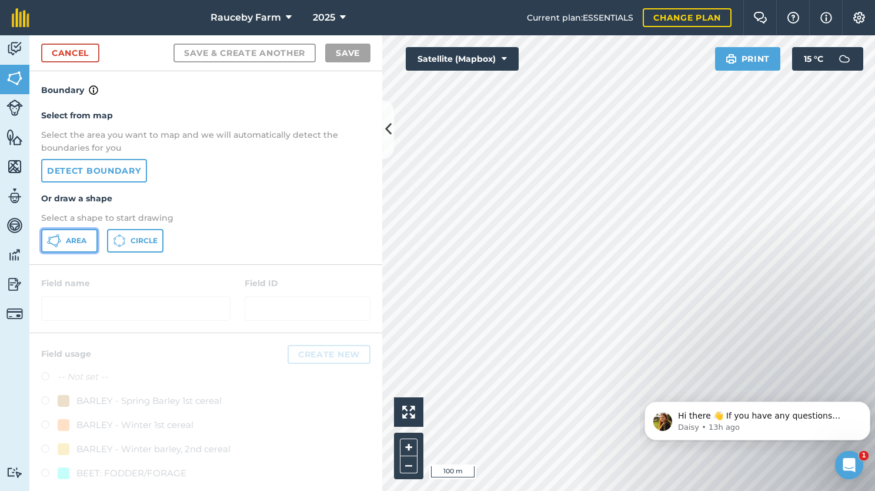
click at [80, 231] on button "Area" at bounding box center [69, 241] width 56 height 24
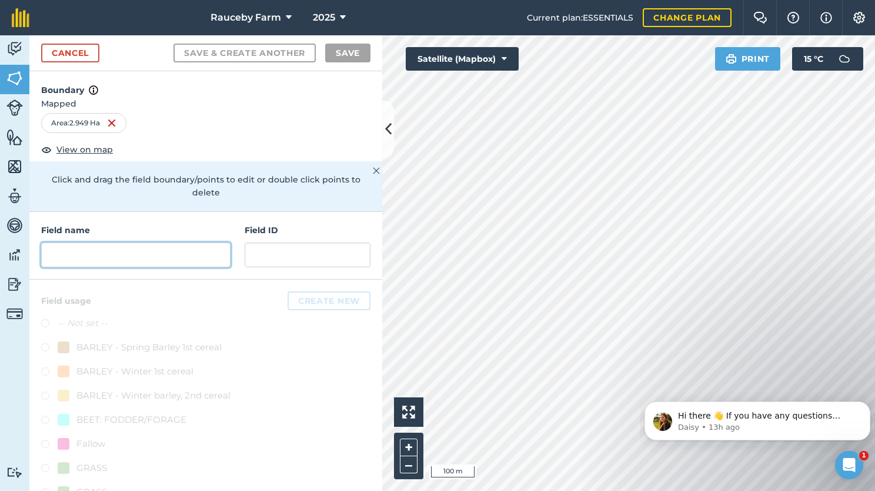
click at [174, 255] on input "text" at bounding box center [135, 254] width 189 height 25
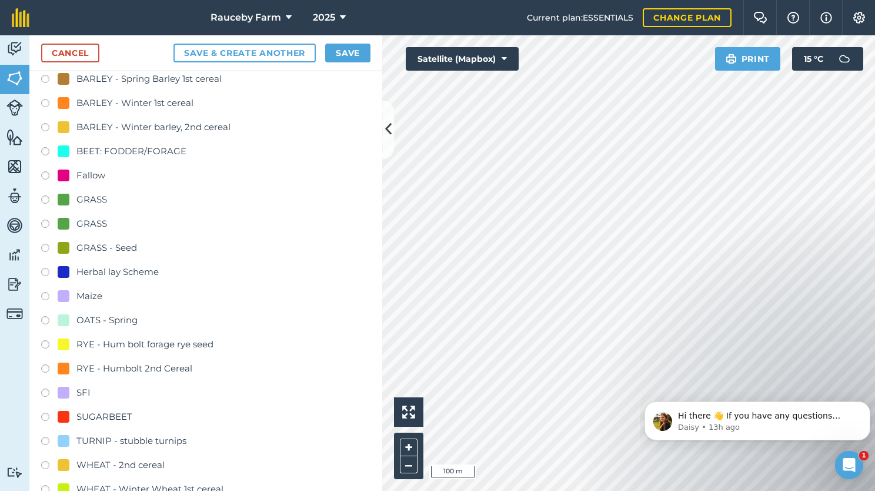
scroll to position [318, 0]
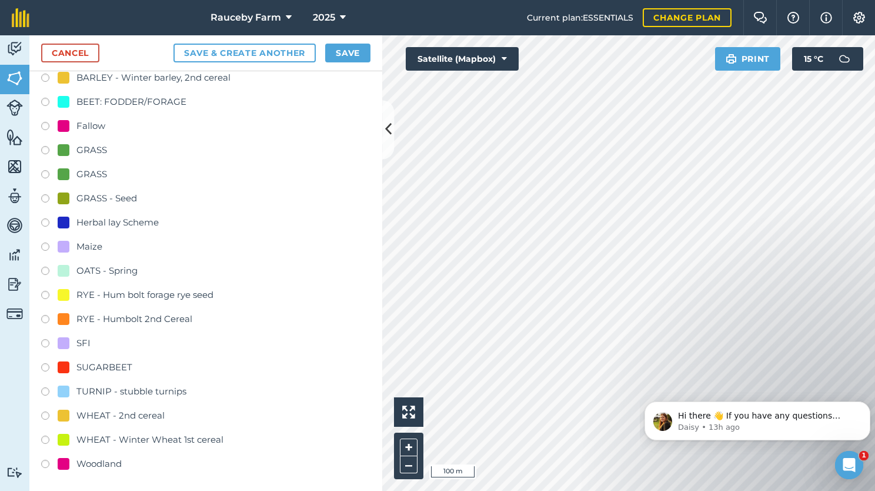
type input "Winnigorse"
click at [108, 466] on div "Woodland" at bounding box center [98, 463] width 45 height 14
radio input "true"
click at [362, 55] on button "Save" at bounding box center [347, 53] width 45 height 19
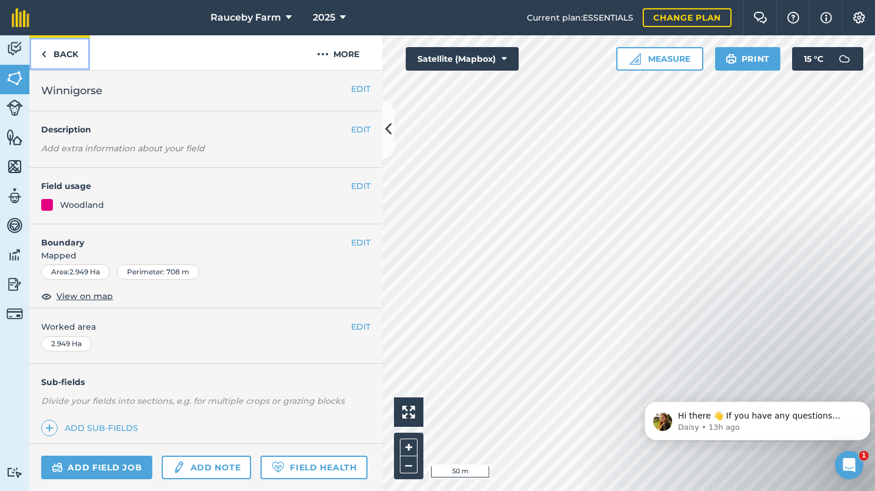
click at [61, 62] on link "Back" at bounding box center [59, 52] width 61 height 35
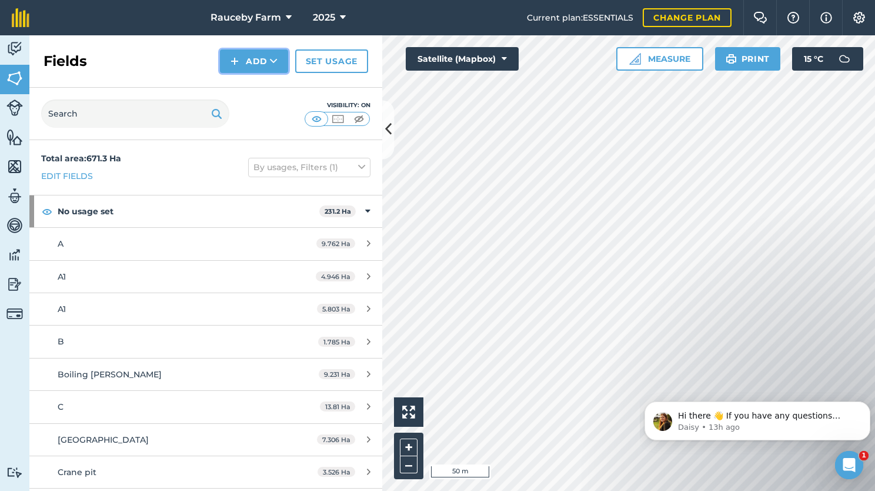
click at [271, 61] on icon at bounding box center [274, 61] width 8 height 12
click at [264, 91] on link "Draw" at bounding box center [254, 88] width 65 height 26
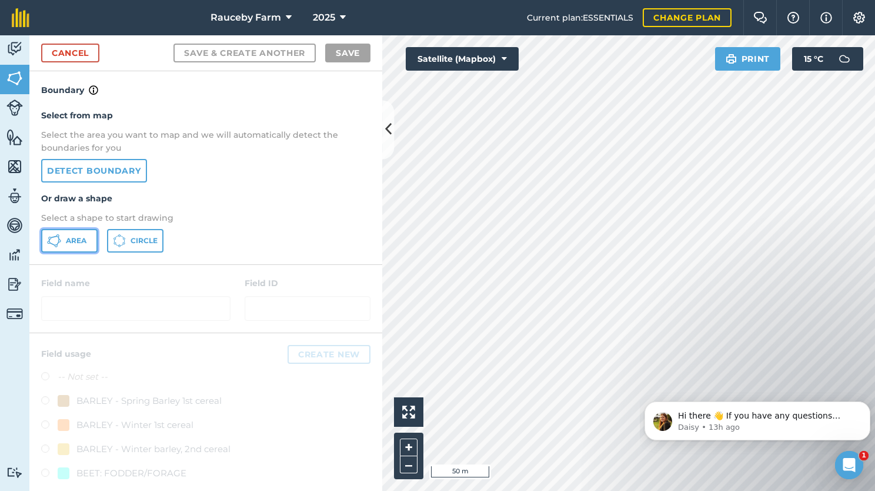
click at [85, 239] on span "Area" at bounding box center [76, 240] width 21 height 9
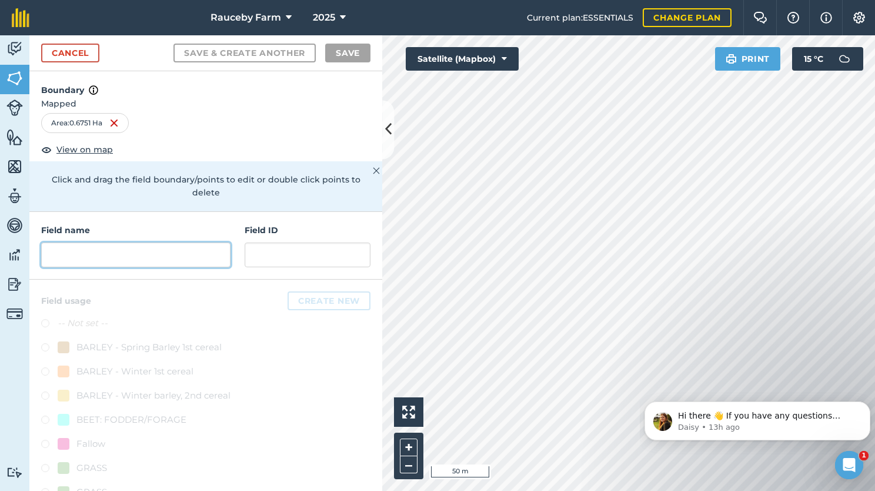
click at [76, 249] on input "text" at bounding box center [135, 254] width 189 height 25
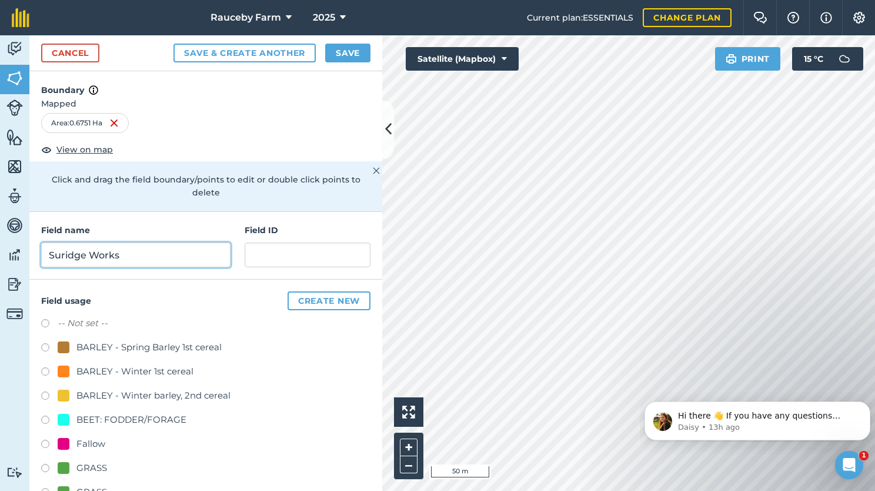
click at [62, 252] on input "Suridge Works" at bounding box center [135, 254] width 189 height 25
drag, startPoint x: 56, startPoint y: 248, endPoint x: 92, endPoint y: 265, distance: 40.3
click at [92, 265] on input "[PERSON_NAME] Works" at bounding box center [135, 254] width 189 height 25
drag, startPoint x: 72, startPoint y: 256, endPoint x: 61, endPoint y: 265, distance: 14.2
click at [61, 265] on input "[PERSON_NAME] Works" at bounding box center [135, 254] width 189 height 25
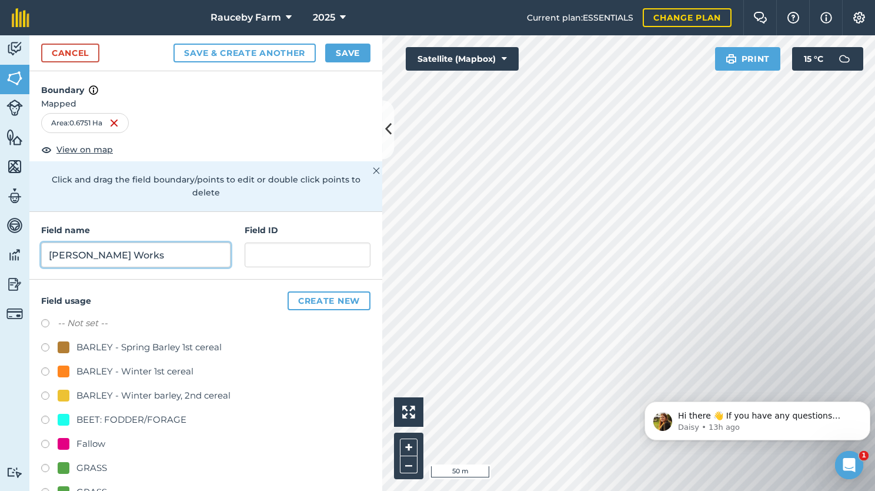
type input "[PERSON_NAME] Works"
click at [335, 54] on button "Save" at bounding box center [347, 53] width 45 height 19
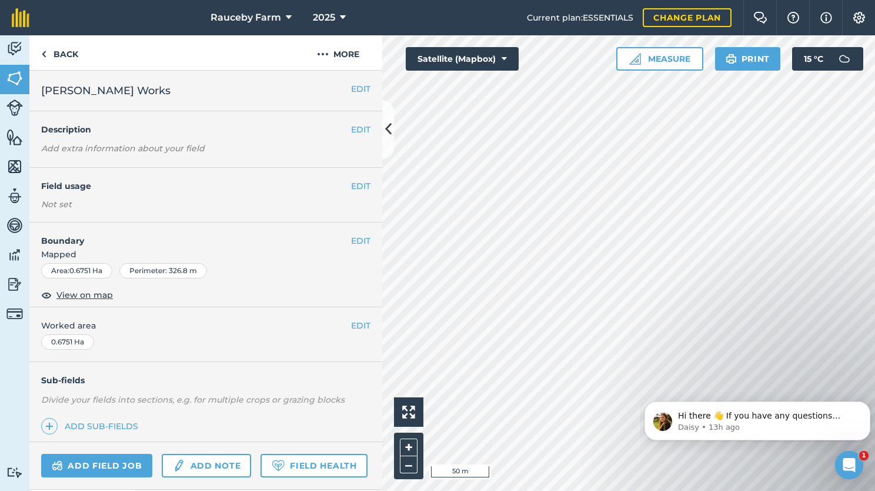
drag, startPoint x: 341, startPoint y: 188, endPoint x: 338, endPoint y: 193, distance: 6.1
click at [341, 189] on h4 "Field usage" at bounding box center [196, 185] width 310 height 13
click at [351, 186] on button "EDIT" at bounding box center [360, 185] width 19 height 13
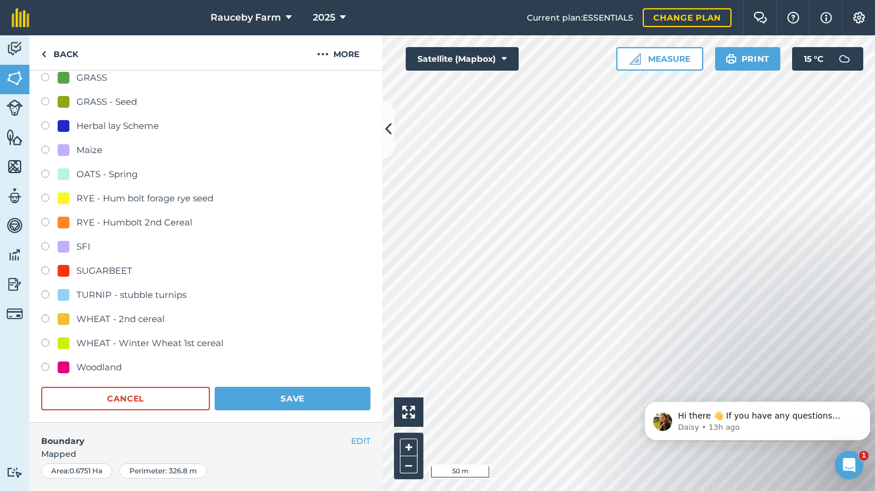
scroll to position [353, 0]
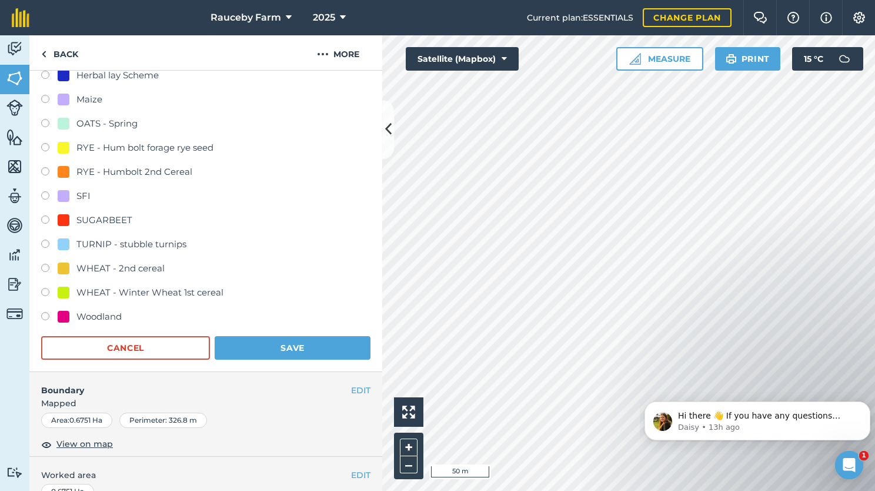
click at [111, 314] on div "Woodland" at bounding box center [98, 316] width 45 height 14
radio input "true"
radio input "false"
click at [279, 338] on button "Save" at bounding box center [293, 348] width 156 height 24
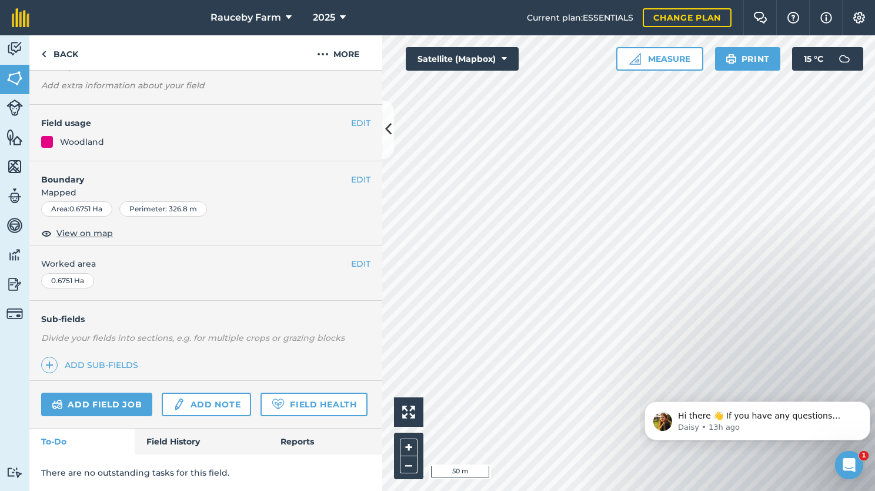
scroll to position [94, 0]
click at [408, 472] on button "–" at bounding box center [409, 464] width 18 height 17
click at [75, 53] on link "Back" at bounding box center [59, 52] width 61 height 35
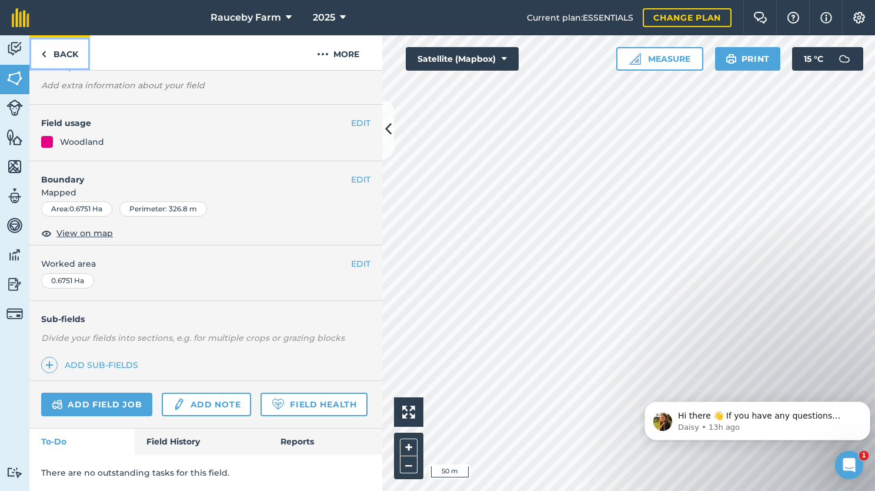
scroll to position [94, 0]
click at [68, 52] on link "Back" at bounding box center [59, 52] width 61 height 35
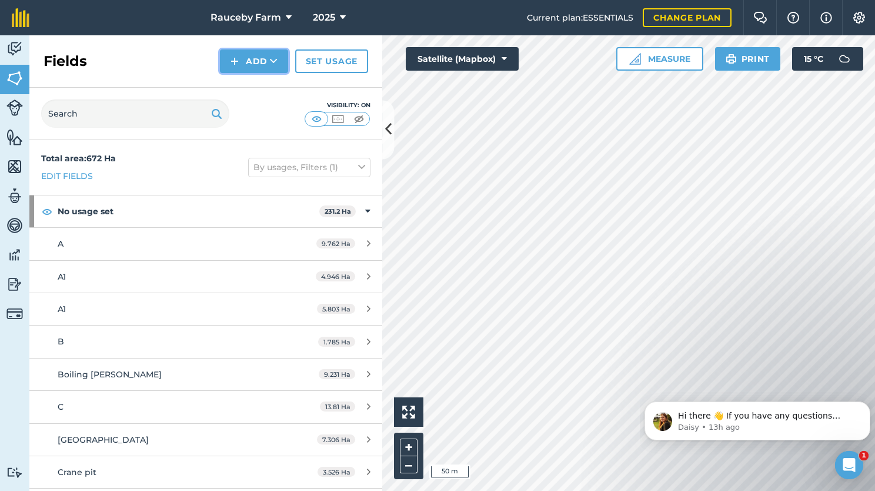
click at [251, 63] on button "Add" at bounding box center [254, 61] width 68 height 24
click at [255, 81] on link "Draw" at bounding box center [254, 88] width 65 height 26
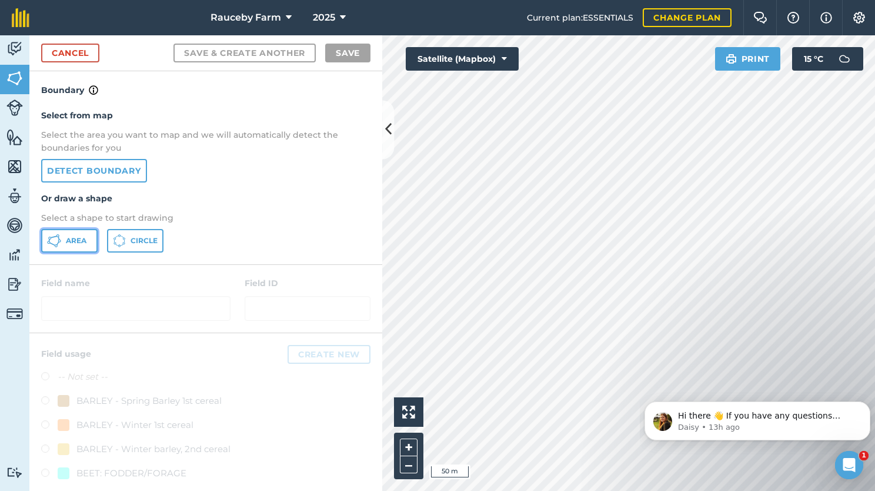
click at [59, 235] on icon at bounding box center [54, 241] width 14 height 14
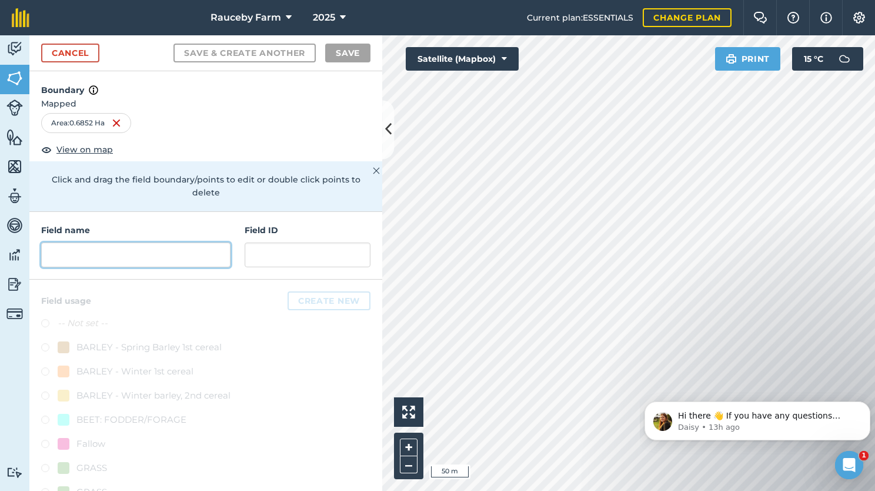
click at [148, 249] on input "text" at bounding box center [135, 254] width 189 height 25
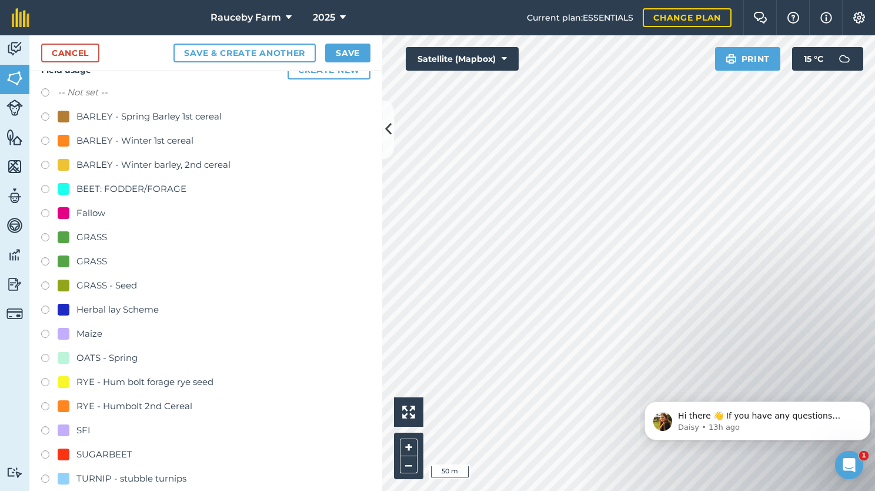
scroll to position [318, 0]
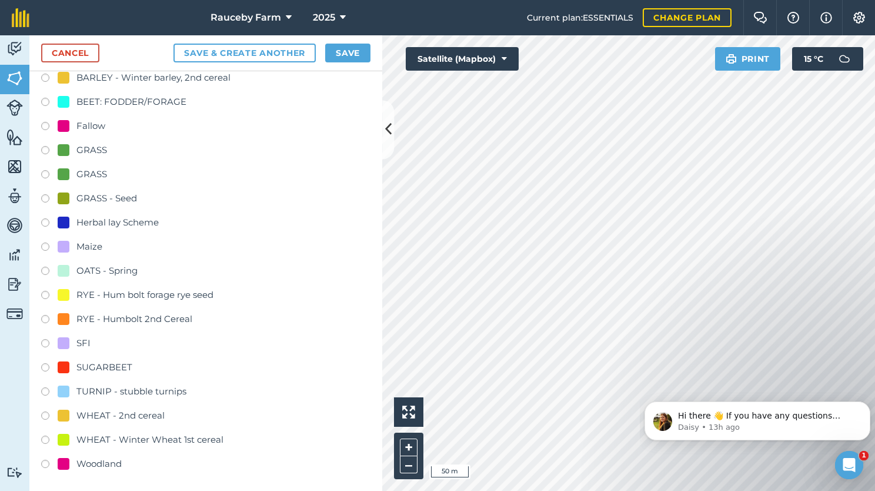
type input "SFI"
click at [80, 336] on div "SFI" at bounding box center [83, 343] width 14 height 14
radio input "true"
click at [351, 52] on button "Save" at bounding box center [347, 53] width 45 height 19
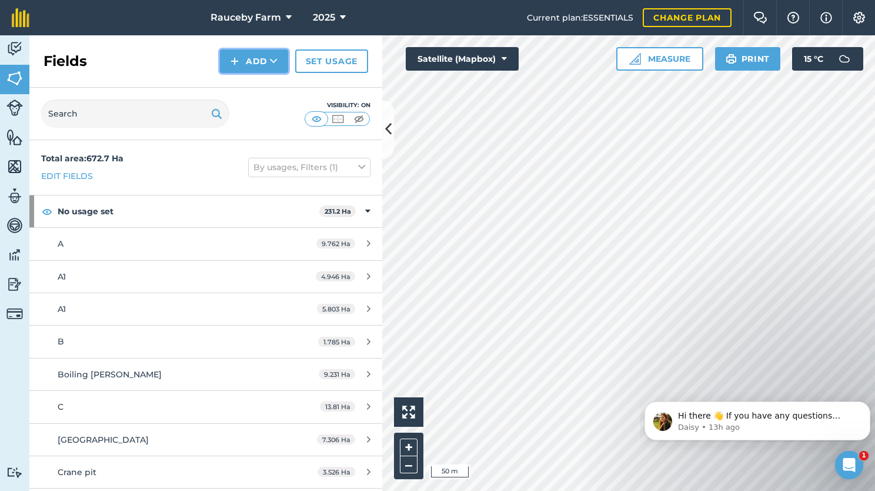
click at [249, 57] on button "Add" at bounding box center [254, 61] width 68 height 24
click at [262, 88] on link "Draw" at bounding box center [254, 88] width 65 height 26
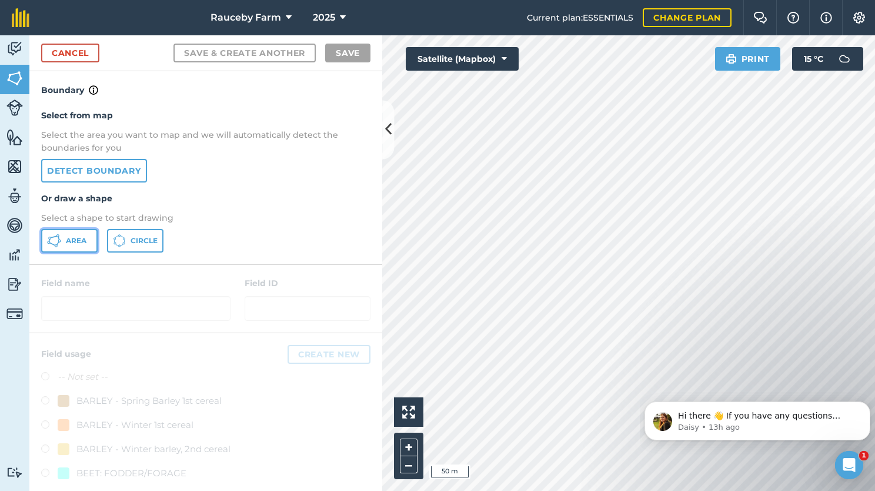
click at [71, 237] on span "Area" at bounding box center [76, 240] width 21 height 9
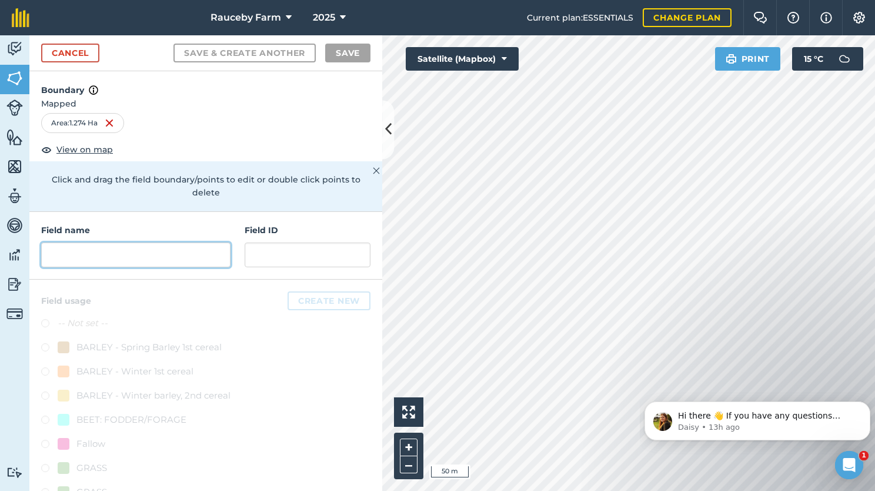
click at [176, 255] on input "text" at bounding box center [135, 254] width 189 height 25
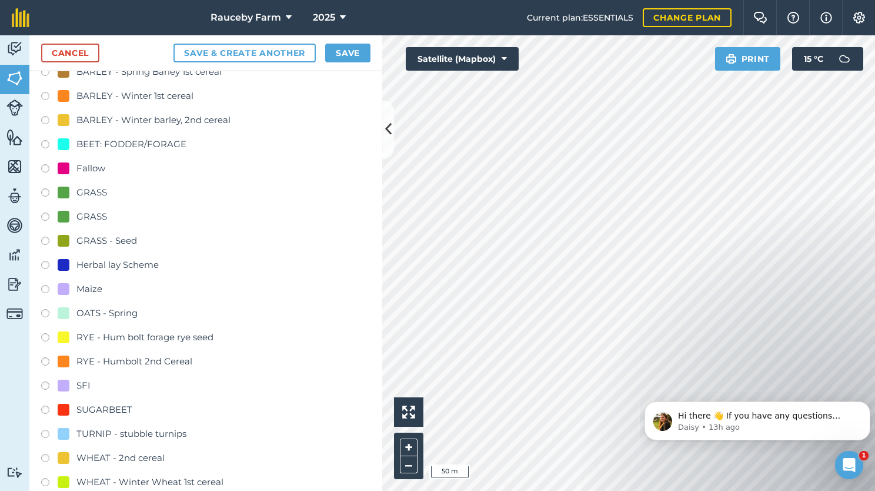
scroll to position [294, 0]
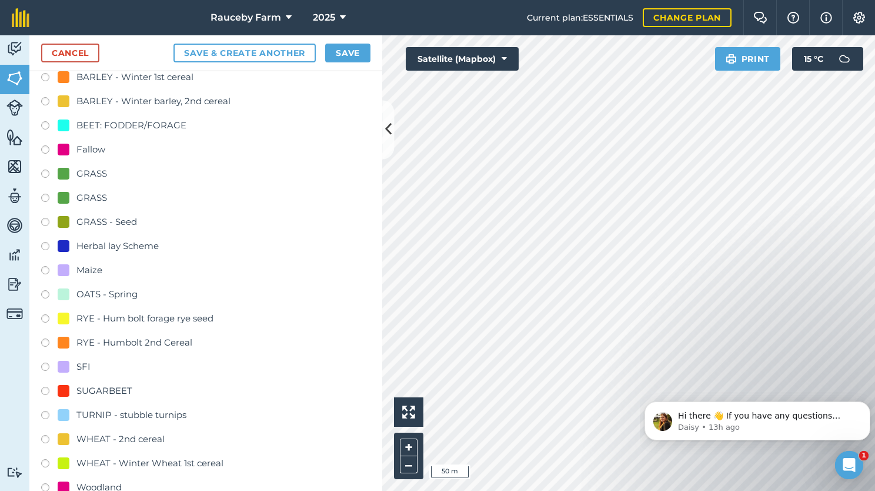
type input "SFI"
click at [74, 359] on div "SFI" at bounding box center [74, 366] width 33 height 14
radio input "true"
drag, startPoint x: 360, startPoint y: 52, endPoint x: 359, endPoint y: 74, distance: 21.8
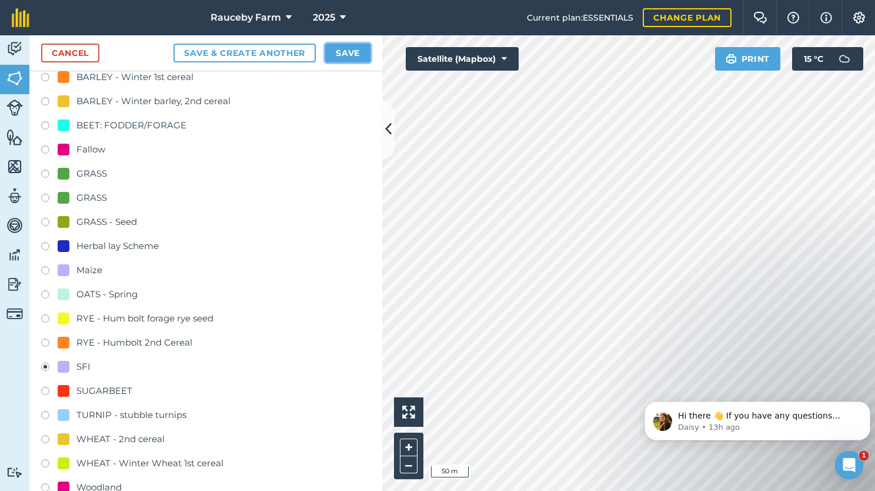
click at [359, 54] on button "Save" at bounding box center [347, 53] width 45 height 19
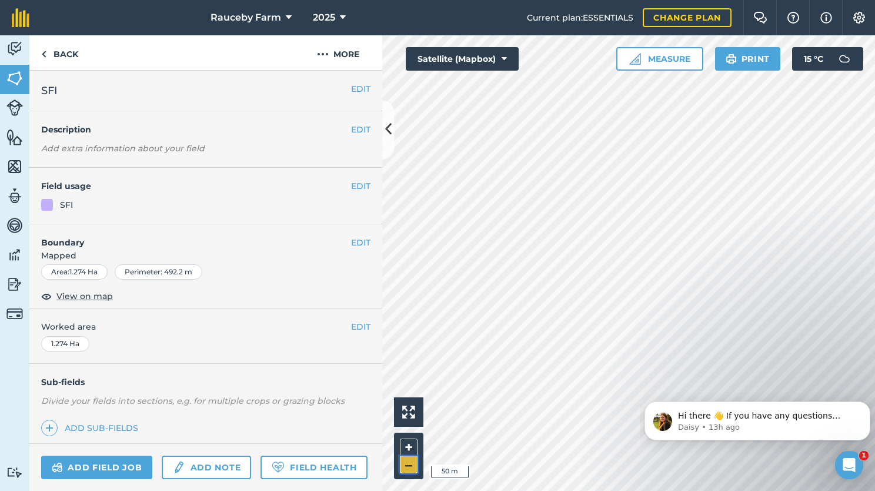
click at [412, 464] on button "–" at bounding box center [409, 464] width 18 height 17
click at [409, 451] on button "+" at bounding box center [409, 447] width 18 height 18
click at [408, 451] on button "+" at bounding box center [409, 447] width 18 height 18
click at [51, 51] on link "Back" at bounding box center [59, 52] width 61 height 35
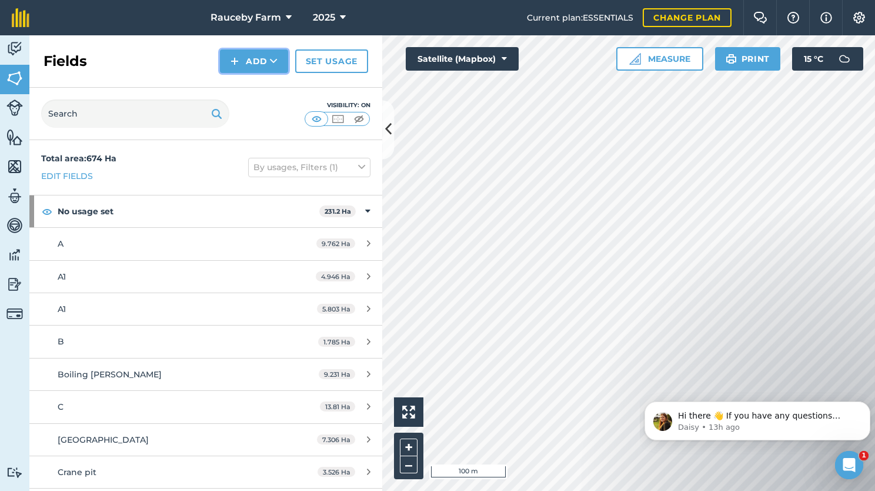
click at [261, 59] on button "Add" at bounding box center [254, 61] width 68 height 24
click at [261, 83] on link "Draw" at bounding box center [254, 88] width 65 height 26
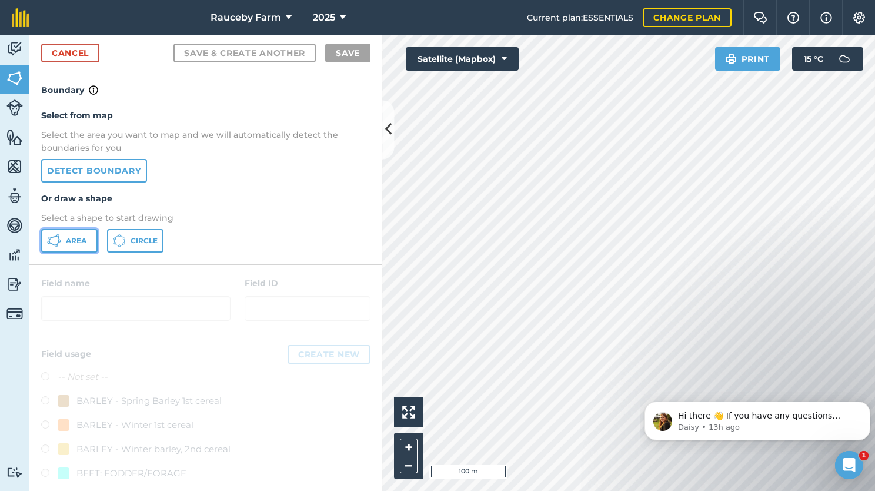
click at [74, 239] on span "Area" at bounding box center [76, 240] width 21 height 9
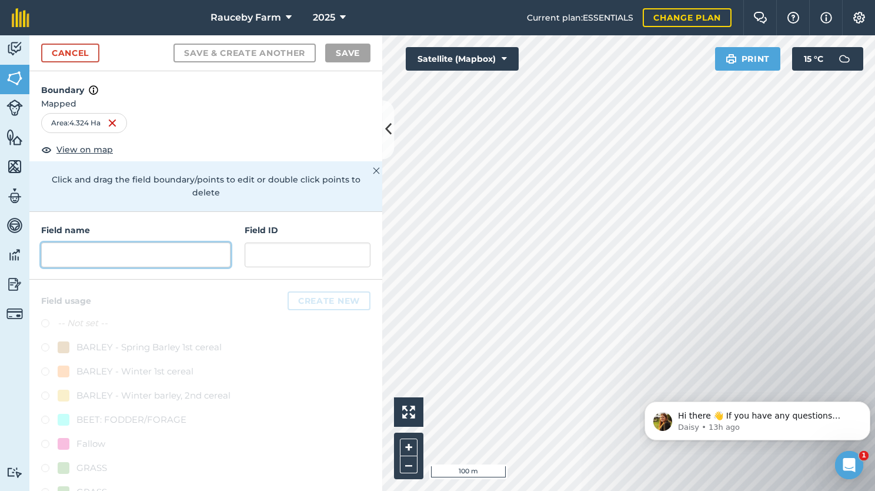
click at [100, 244] on input "text" at bounding box center [135, 254] width 189 height 25
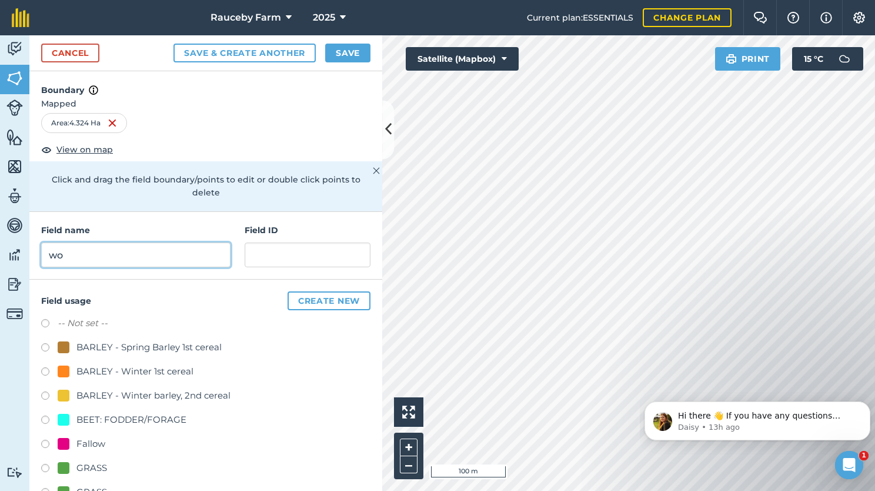
type input "w"
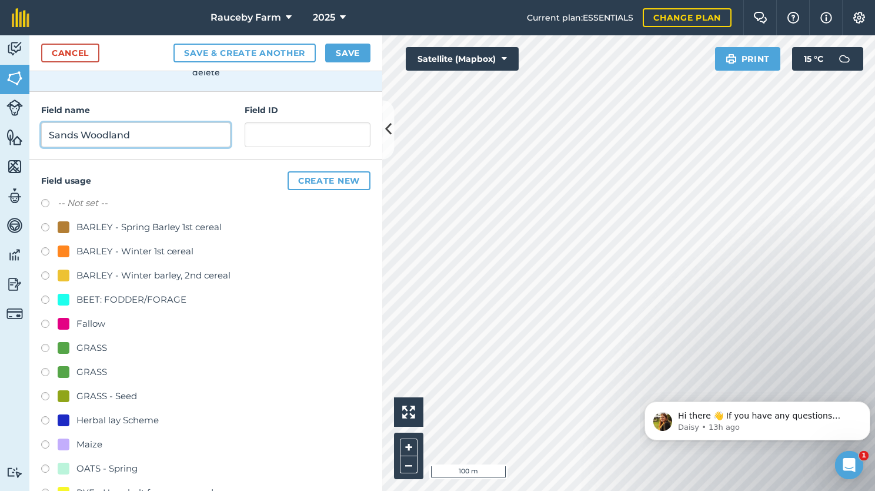
scroll to position [318, 0]
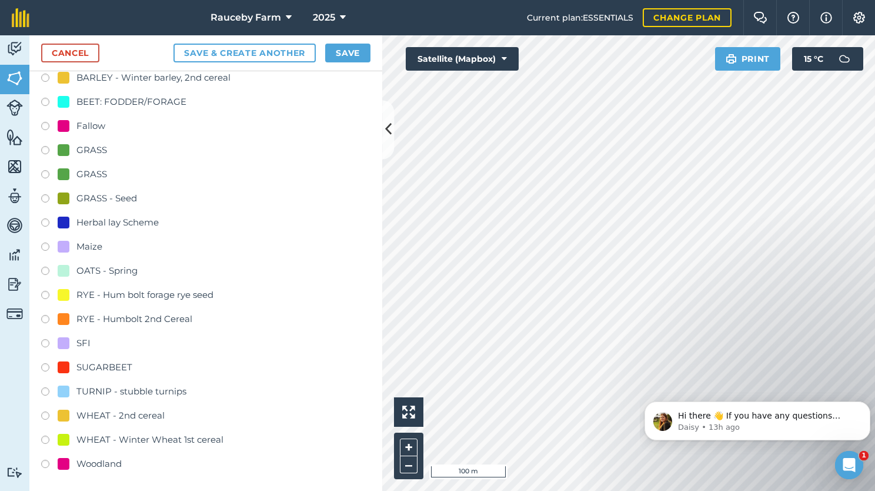
type input "Sands Woodland"
click at [108, 462] on div "Woodland" at bounding box center [98, 463] width 45 height 14
radio input "true"
click at [334, 48] on button "Save" at bounding box center [347, 53] width 45 height 19
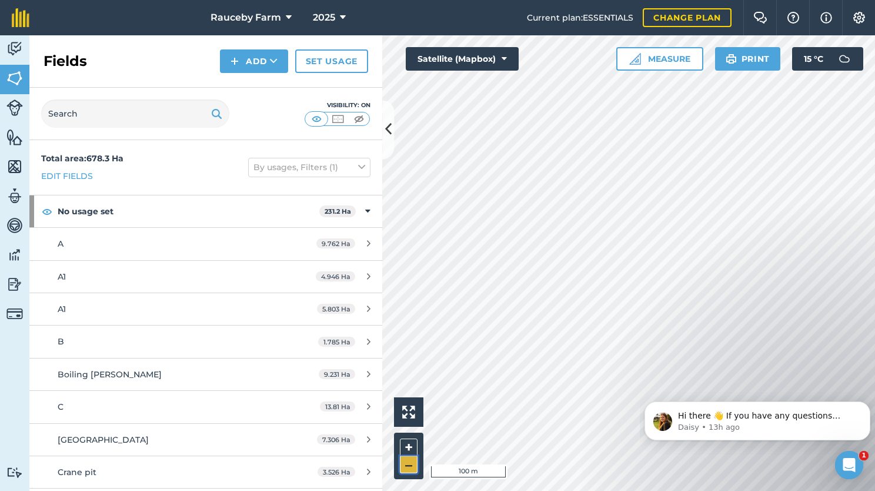
click at [402, 466] on button "–" at bounding box center [409, 464] width 18 height 17
click at [845, 490] on html "Rauceby Farm 2025 Current plan : ESSENTIALS Change plan Farm Chat Help Info Set…" at bounding box center [437, 245] width 875 height 491
click at [264, 54] on button "Add" at bounding box center [254, 61] width 68 height 24
click at [252, 86] on link "Draw" at bounding box center [254, 88] width 65 height 26
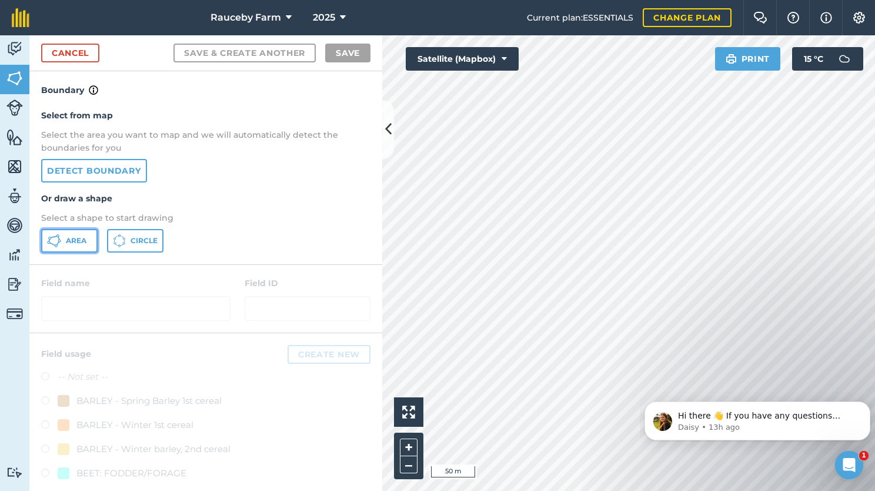
click at [73, 231] on button "Area" at bounding box center [69, 241] width 56 height 24
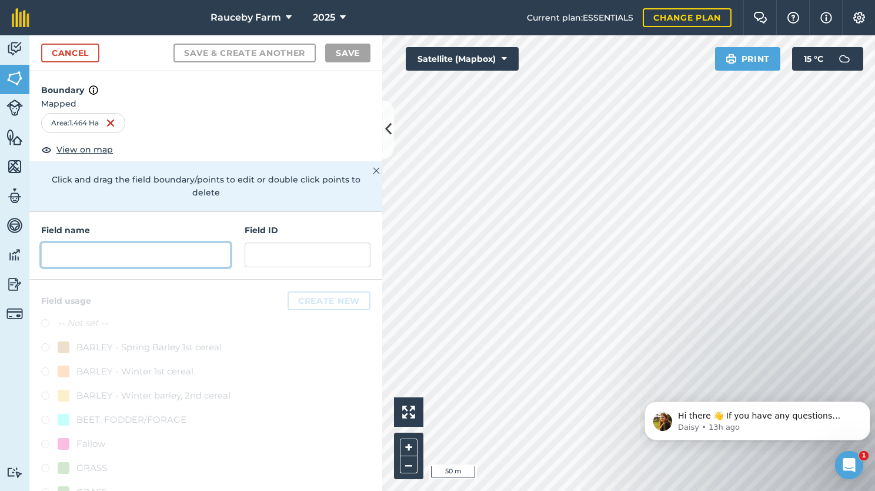
click at [180, 257] on input "text" at bounding box center [135, 254] width 189 height 25
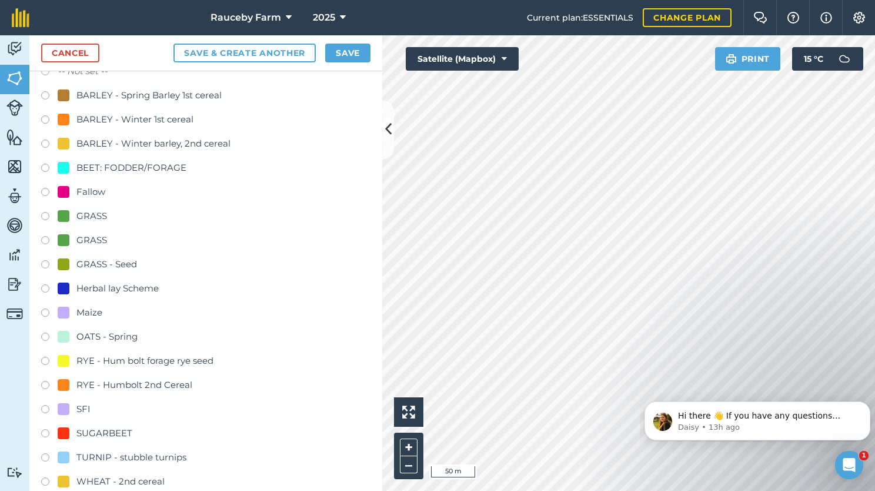
scroll to position [318, 0]
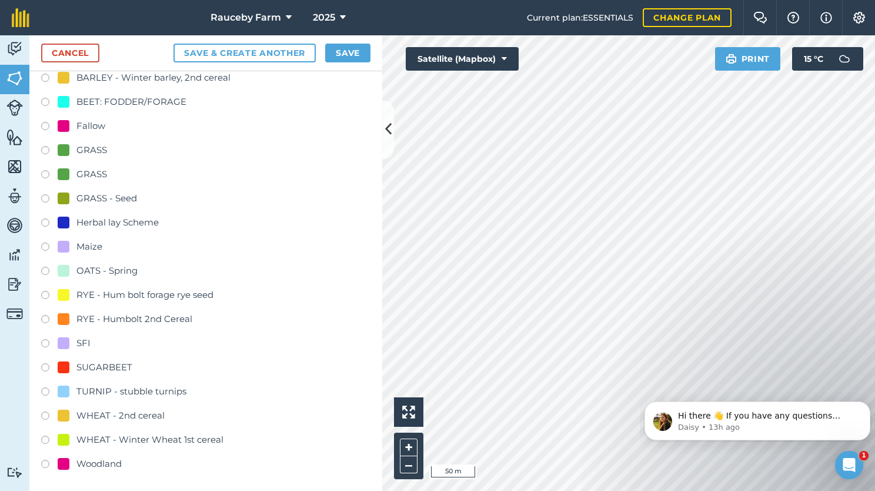
type input "Spinneys Wood"
click at [110, 465] on div "Woodland" at bounding box center [98, 463] width 45 height 14
radio input "true"
click at [353, 46] on button "Save" at bounding box center [347, 53] width 45 height 19
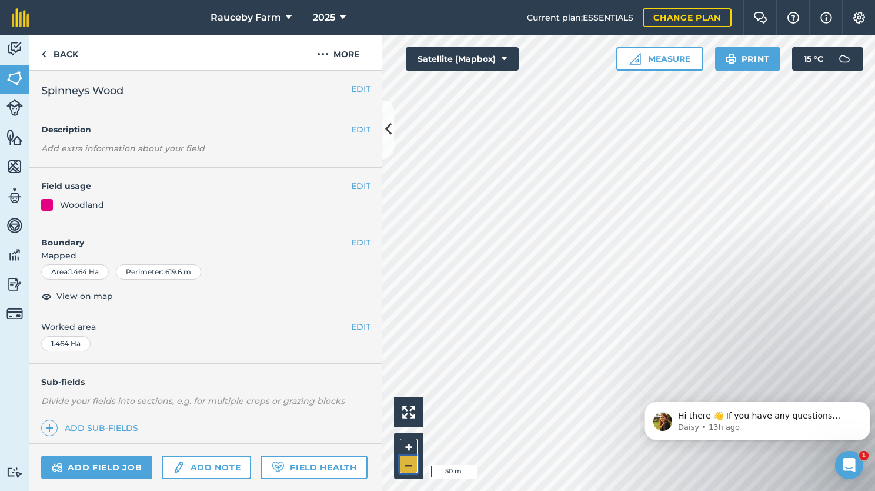
click at [405, 460] on button "–" at bounding box center [409, 464] width 18 height 17
